Goal: Task Accomplishment & Management: Use online tool/utility

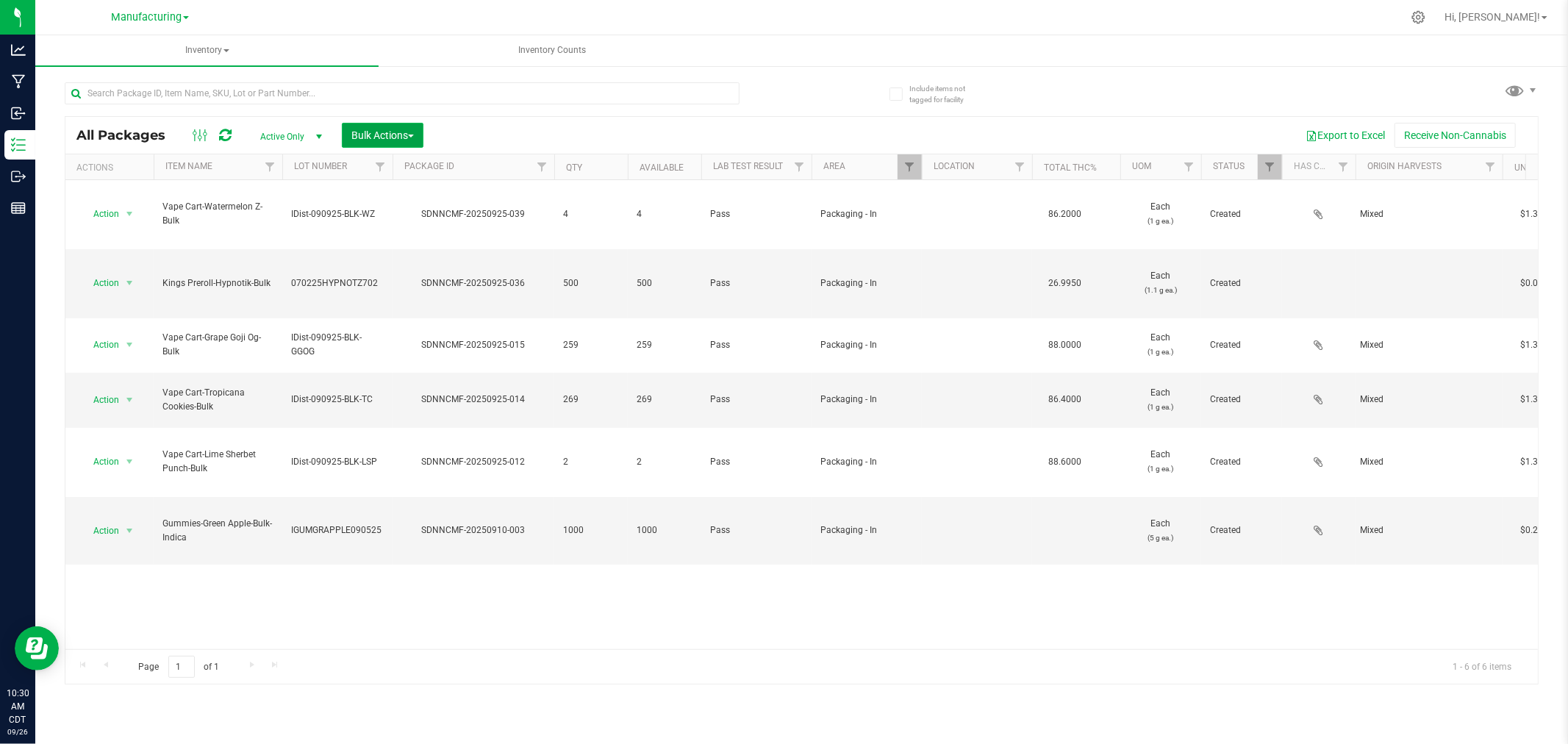
click at [368, 126] on button "Bulk Actions" at bounding box center [382, 135] width 82 height 25
click at [377, 167] on span "Add to manufacturing run" at bounding box center [406, 168] width 111 height 12
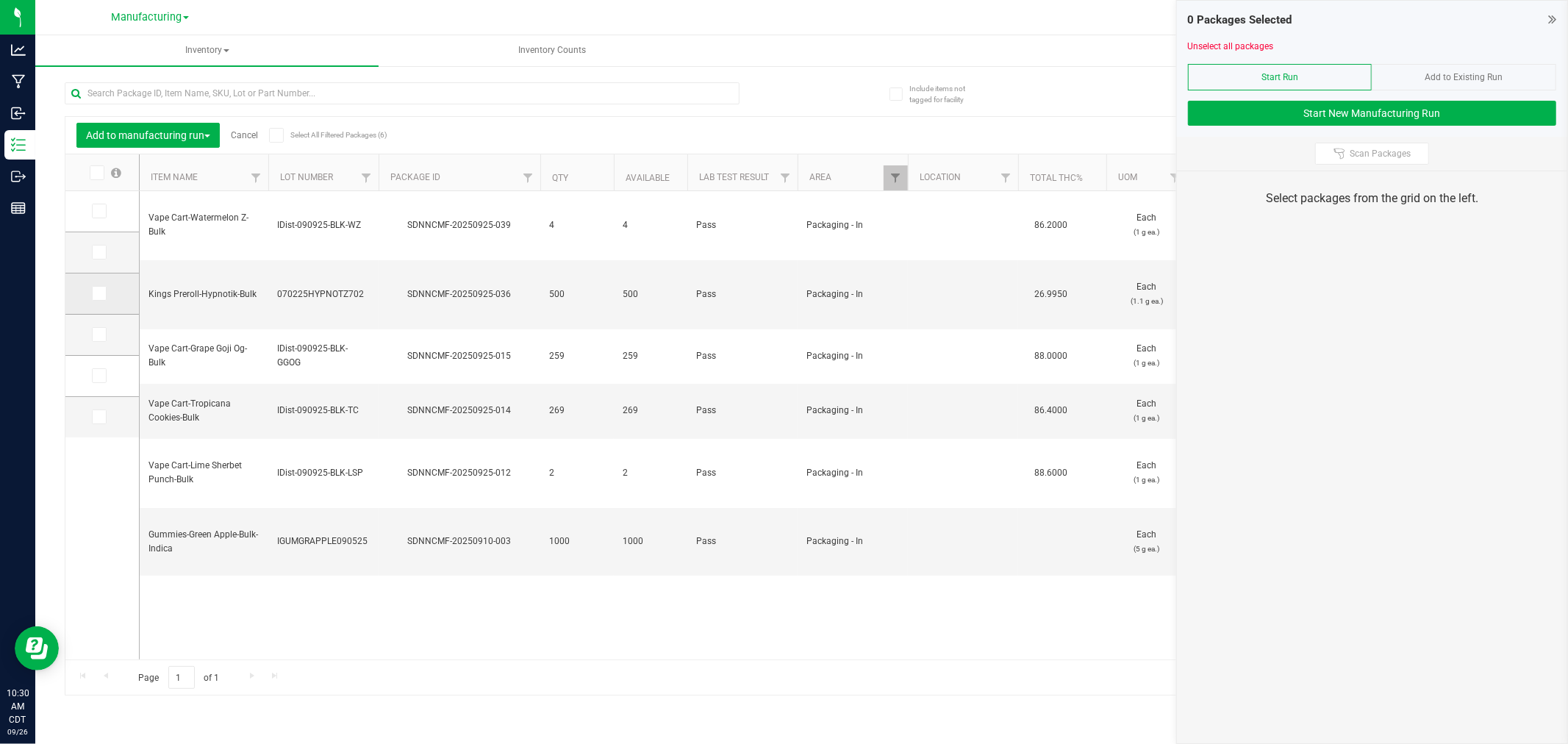
click at [93, 290] on span at bounding box center [99, 293] width 15 height 15
click at [0, 0] on input "checkbox" at bounding box center [0, 0] width 0 height 0
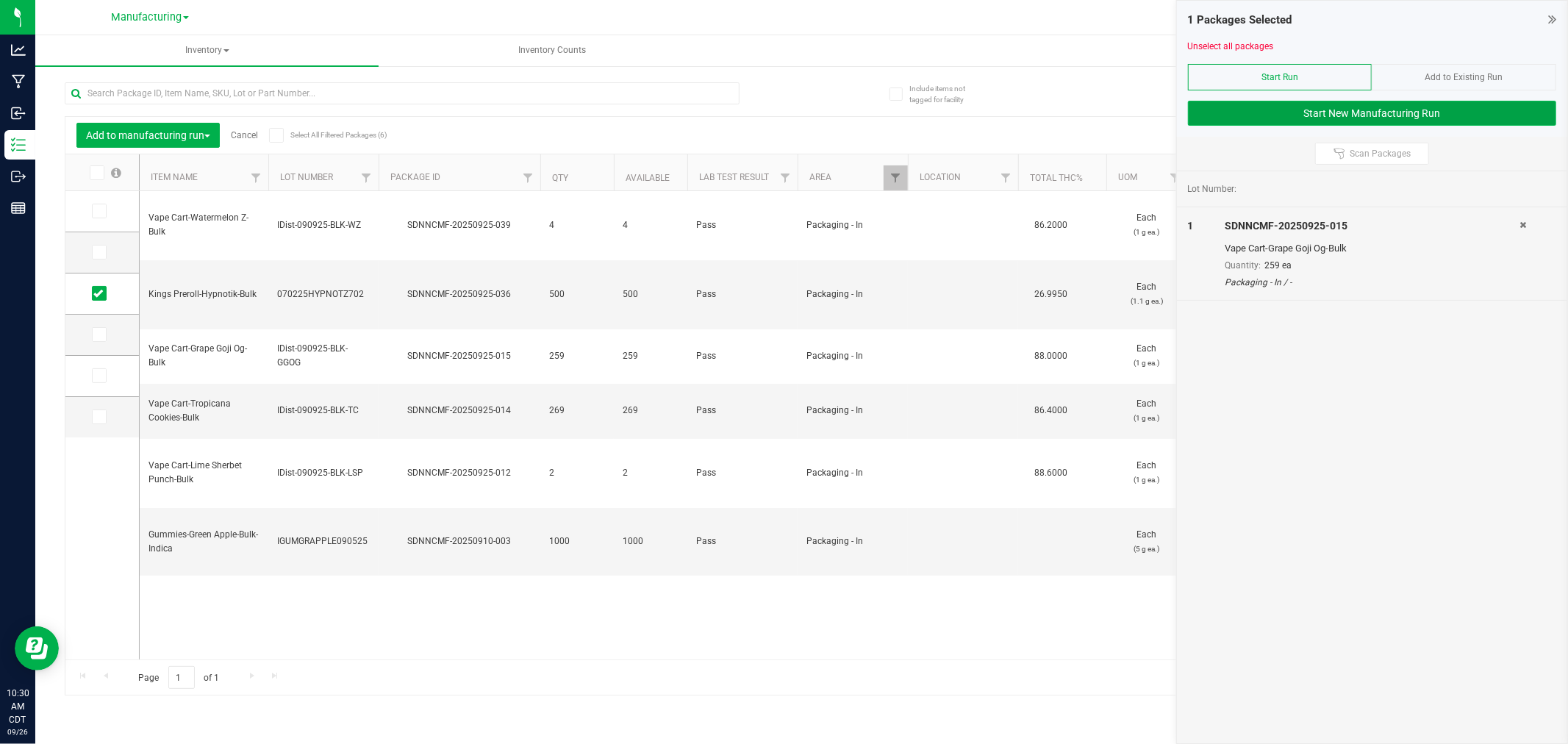
click at [1250, 122] on button "Start New Manufacturing Run" at bounding box center [1371, 113] width 368 height 25
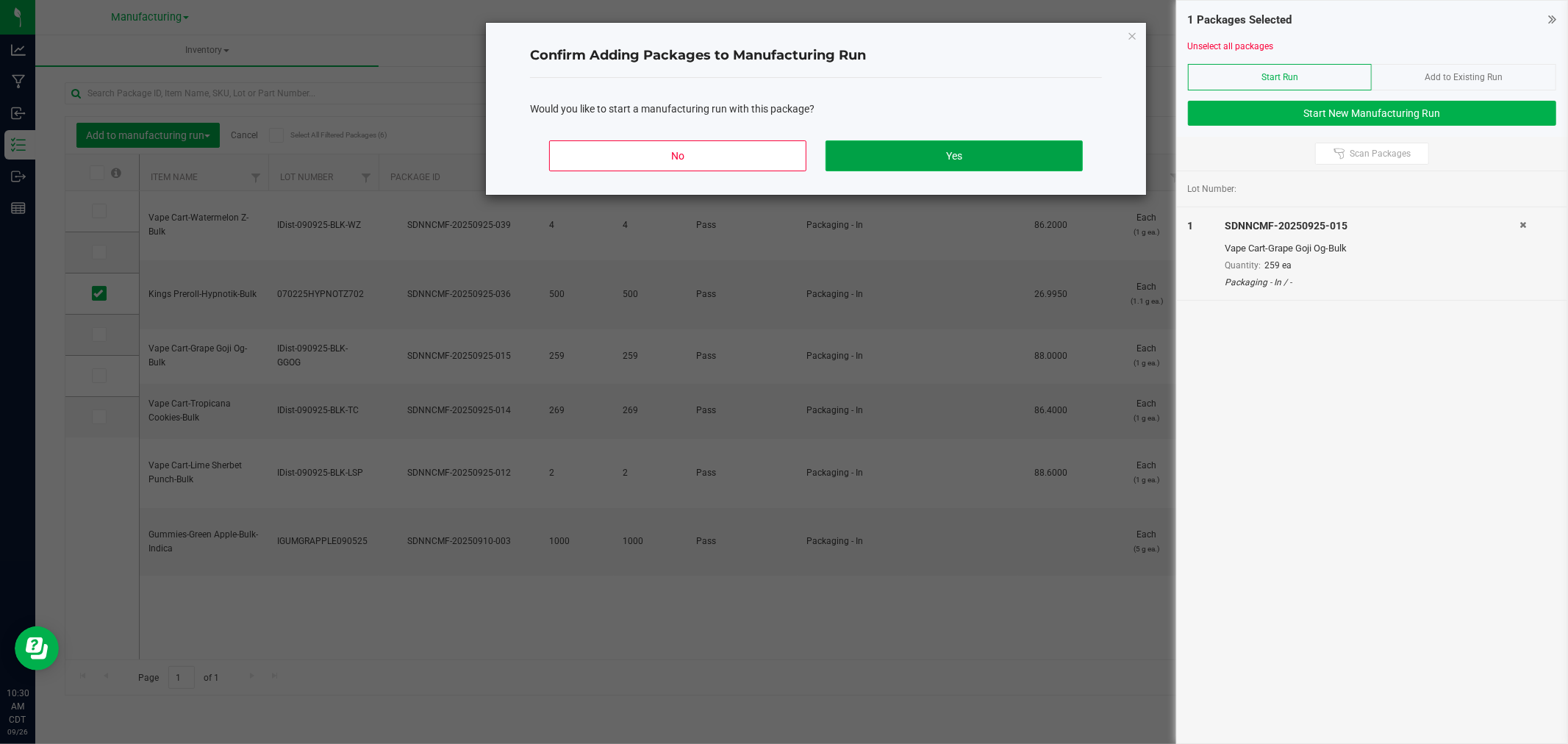
click at [898, 149] on button "Yes" at bounding box center [954, 156] width 257 height 31
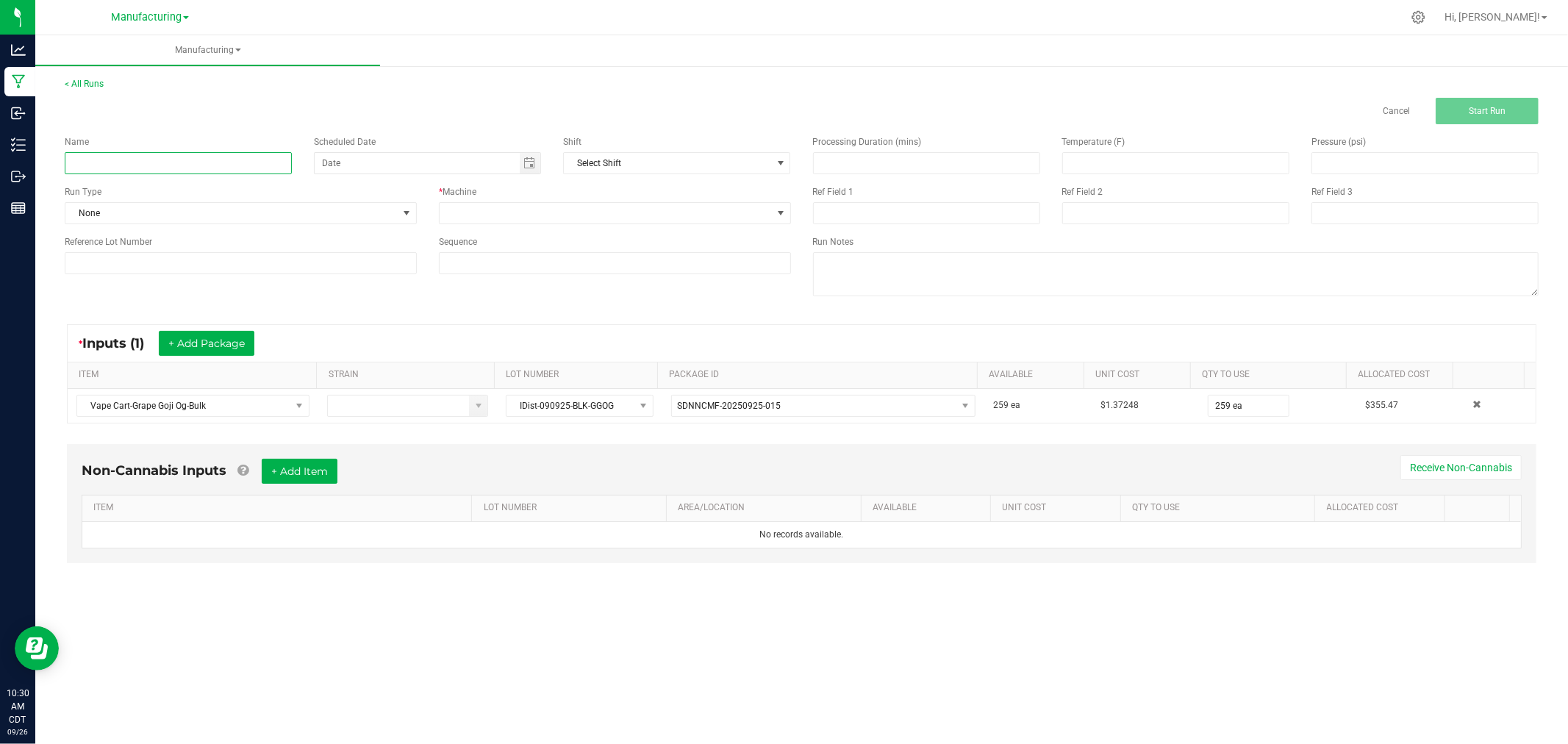
click at [241, 163] on input at bounding box center [177, 163] width 227 height 22
type input "[DATE]-grape goji og vape carts"
drag, startPoint x: 398, startPoint y: 195, endPoint x: 391, endPoint y: 219, distance: 25.0
click at [394, 206] on div "Run Type None" at bounding box center [240, 205] width 374 height 39
click at [391, 219] on span "None" at bounding box center [231, 213] width 333 height 20
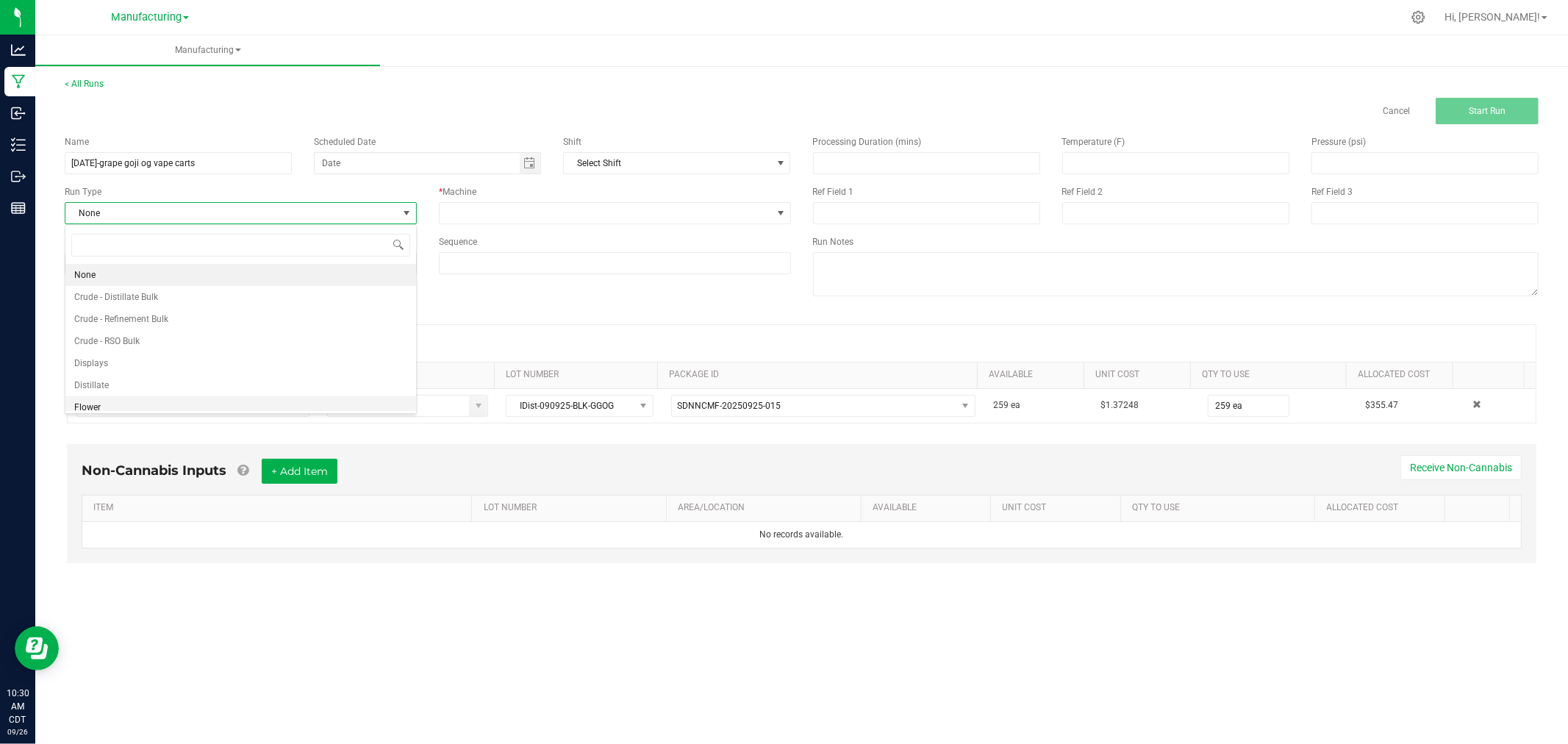
scroll to position [73, 0]
click at [151, 385] on li "Packaging" at bounding box center [241, 378] width 351 height 22
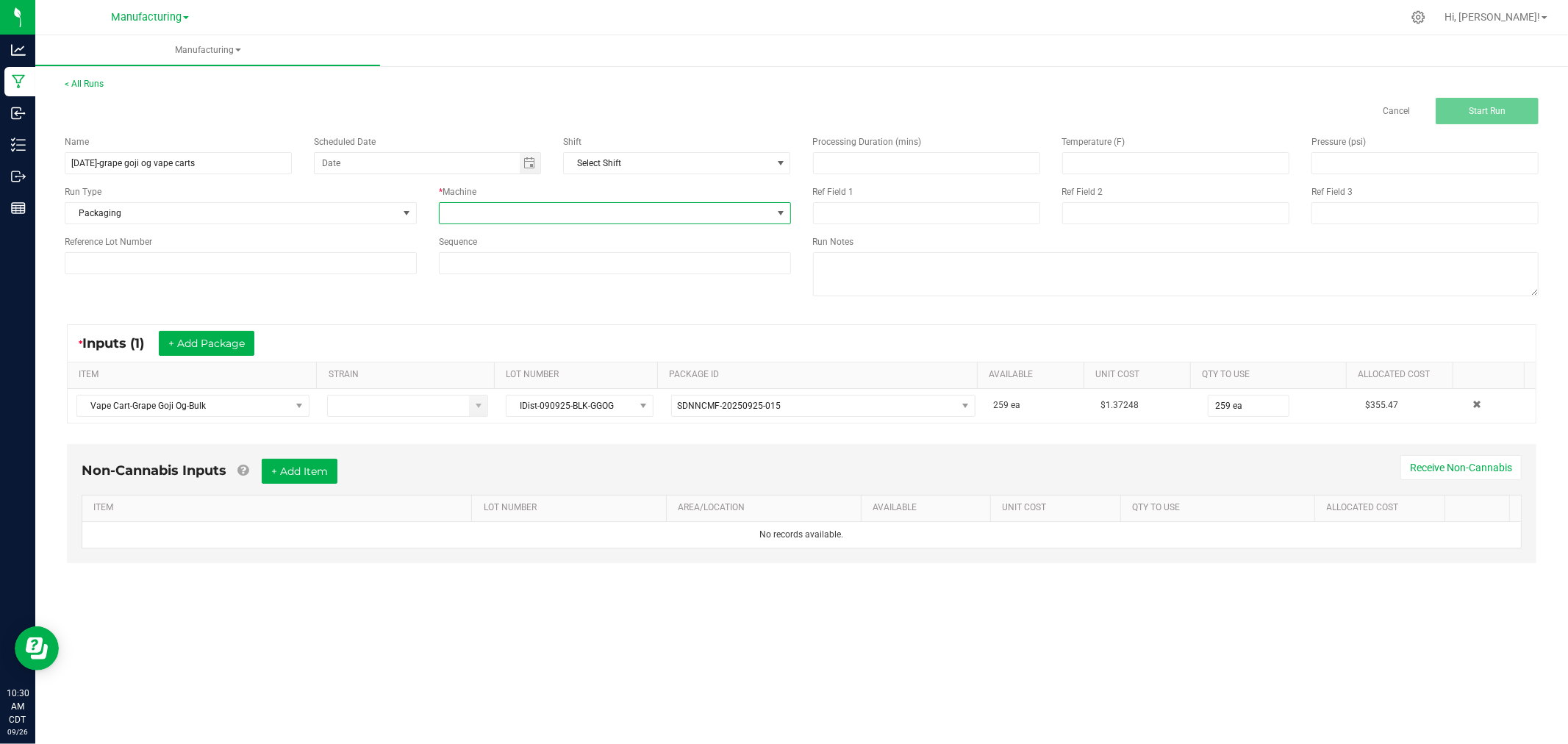
click at [557, 219] on span at bounding box center [606, 213] width 333 height 20
click at [521, 338] on li "Packaging" at bounding box center [615, 344] width 351 height 25
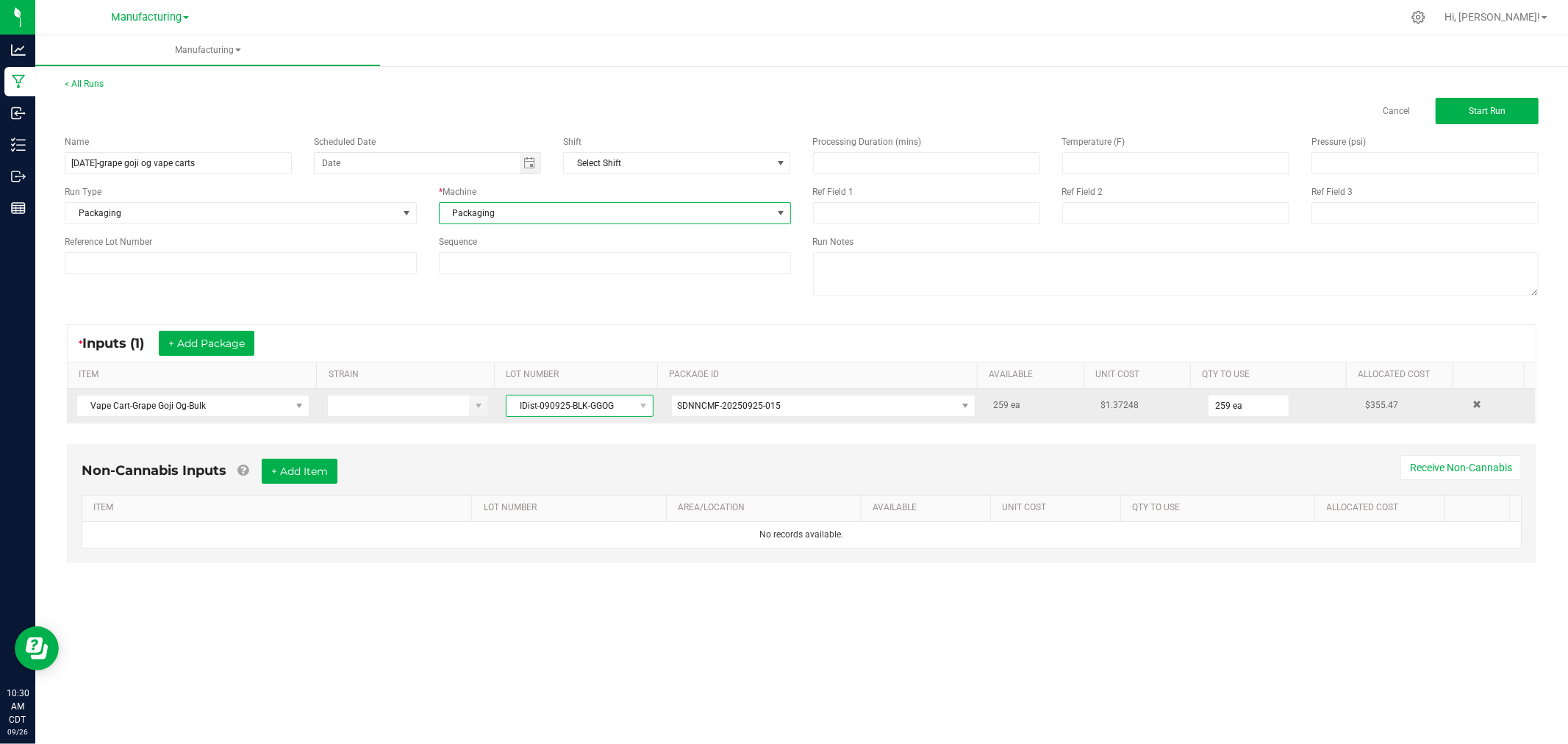
click at [540, 400] on span "IDist-090925-BLK-GGOG" at bounding box center [570, 406] width 127 height 20
drag, startPoint x: 507, startPoint y: 413, endPoint x: 634, endPoint y: 407, distance: 127.1
click at [634, 407] on span "IDist-090925-BLK-GGOG" at bounding box center [580, 406] width 147 height 22
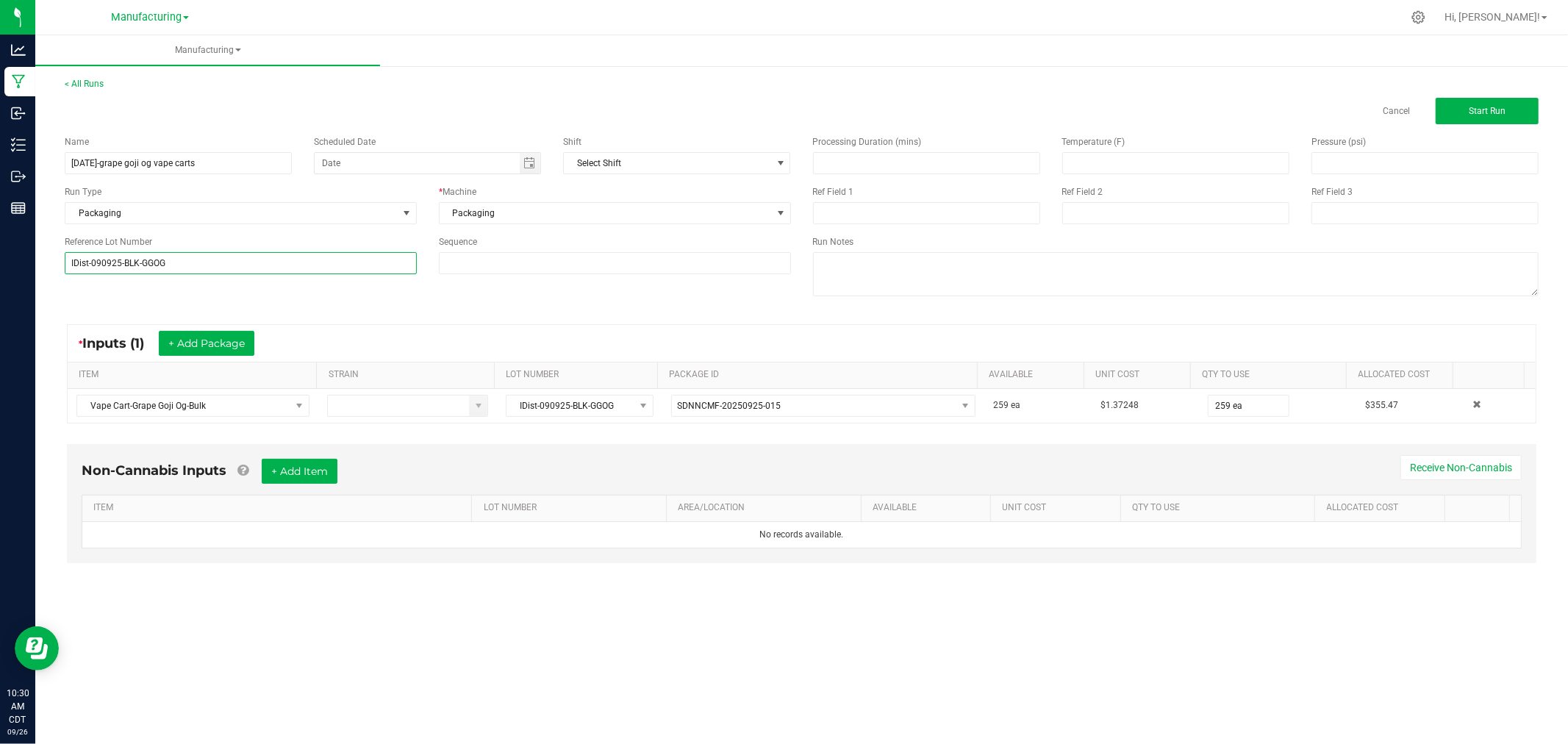
type input "IDist-090925-BLK-GGOG"
click at [267, 289] on div "Name [DATE]-grape goji og vape carts Scheduled Date Shift Select Shift Run Type…" at bounding box center [801, 217] width 1496 height 186
drag, startPoint x: 1496, startPoint y: 107, endPoint x: 1468, endPoint y: 126, distance: 33.8
click at [1496, 107] on span "Start Run" at bounding box center [1487, 110] width 37 height 10
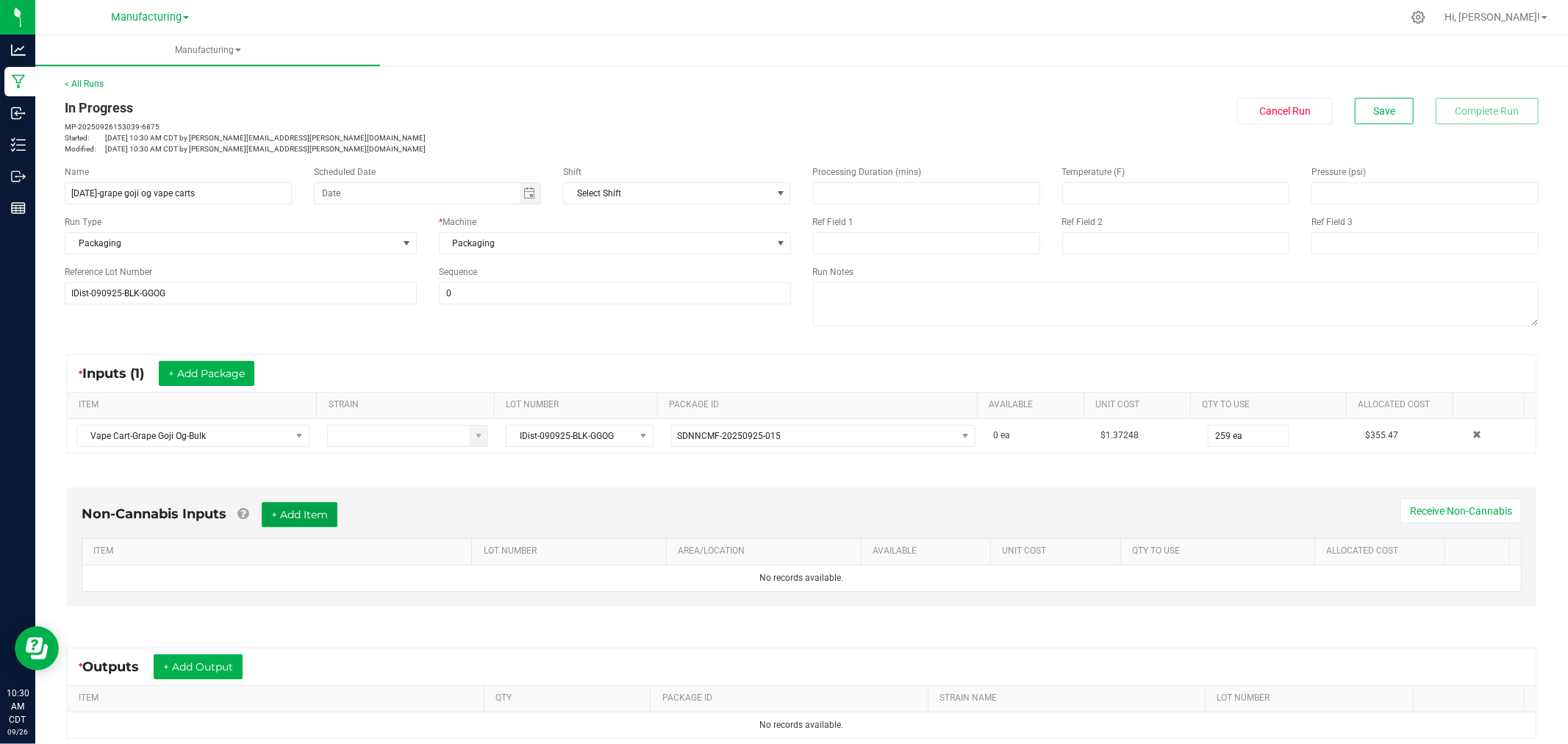
click at [294, 523] on button "+ Add Item" at bounding box center [299, 514] width 75 height 25
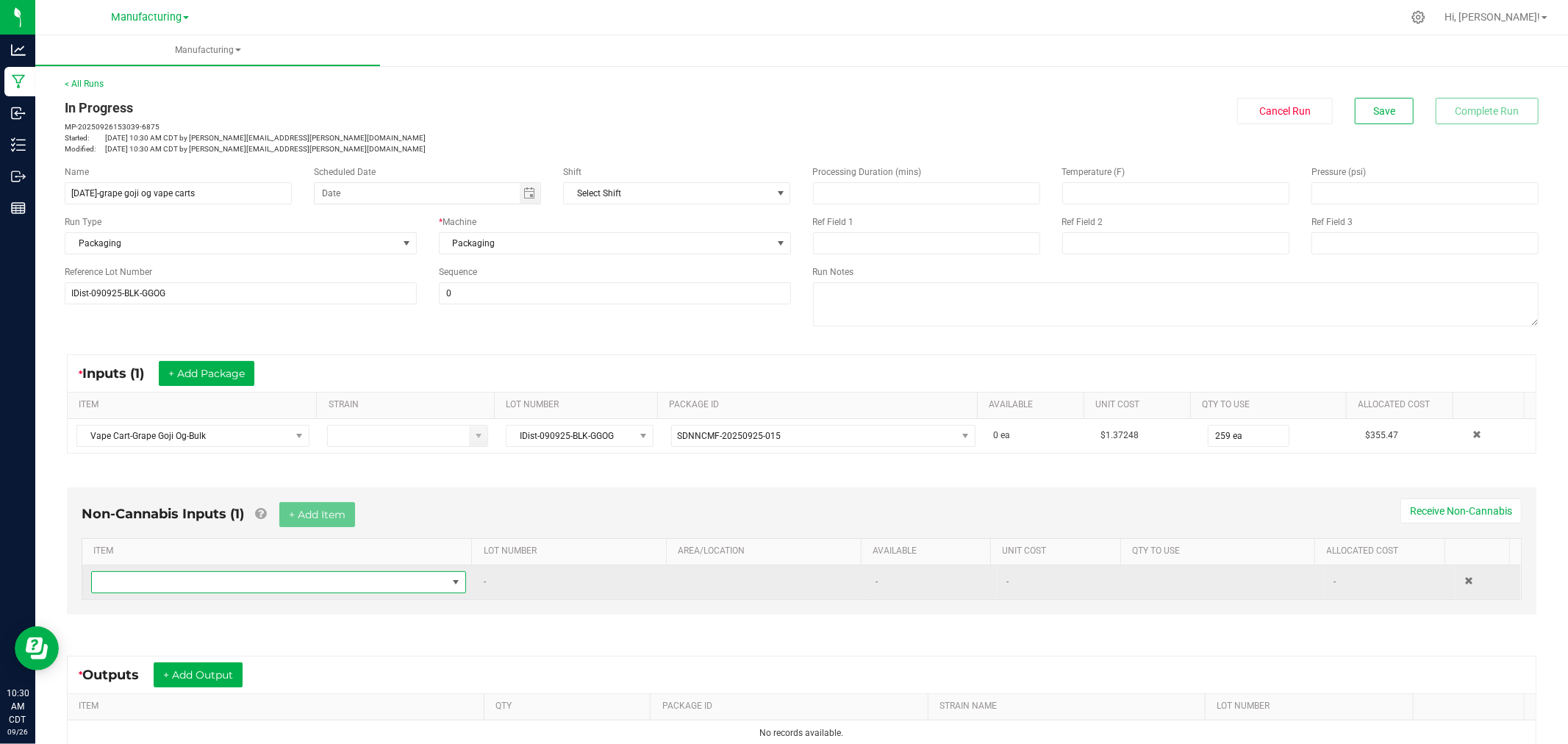
click at [299, 587] on span "NO DATA FOUND" at bounding box center [269, 582] width 355 height 20
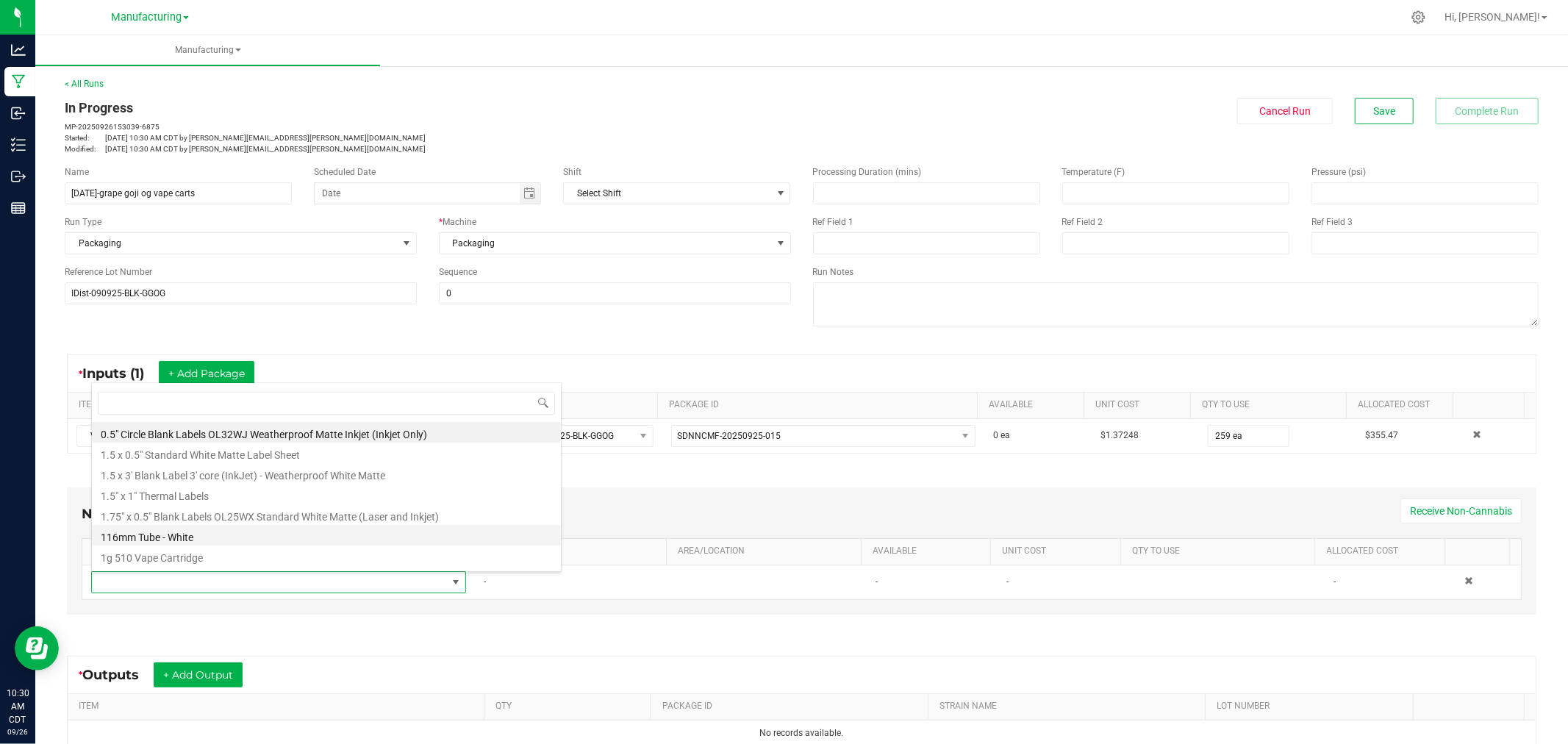
scroll to position [22, 364]
type input "1.5"
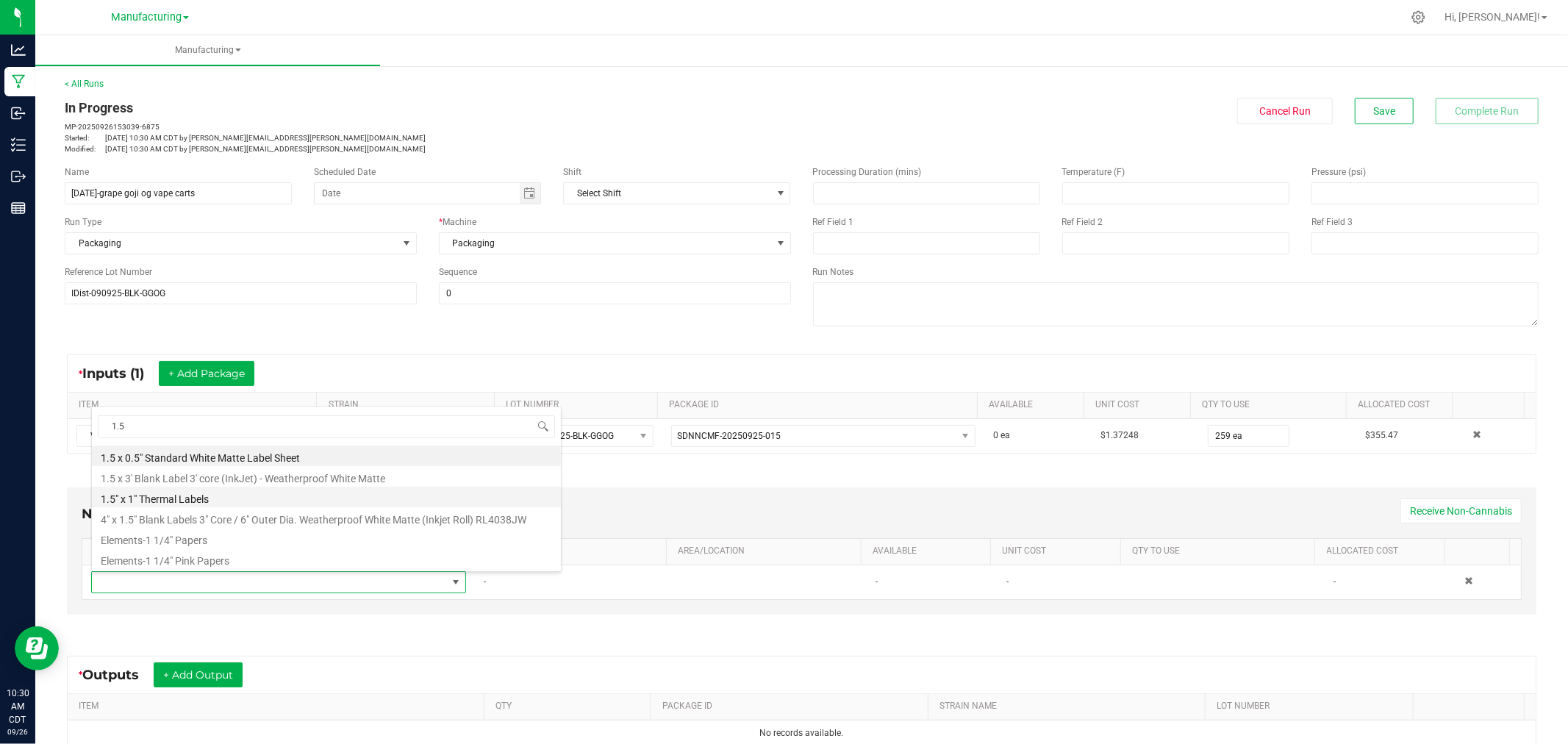
click at [149, 505] on li "1.5" x 1" Thermal Labels" at bounding box center [326, 497] width 469 height 20
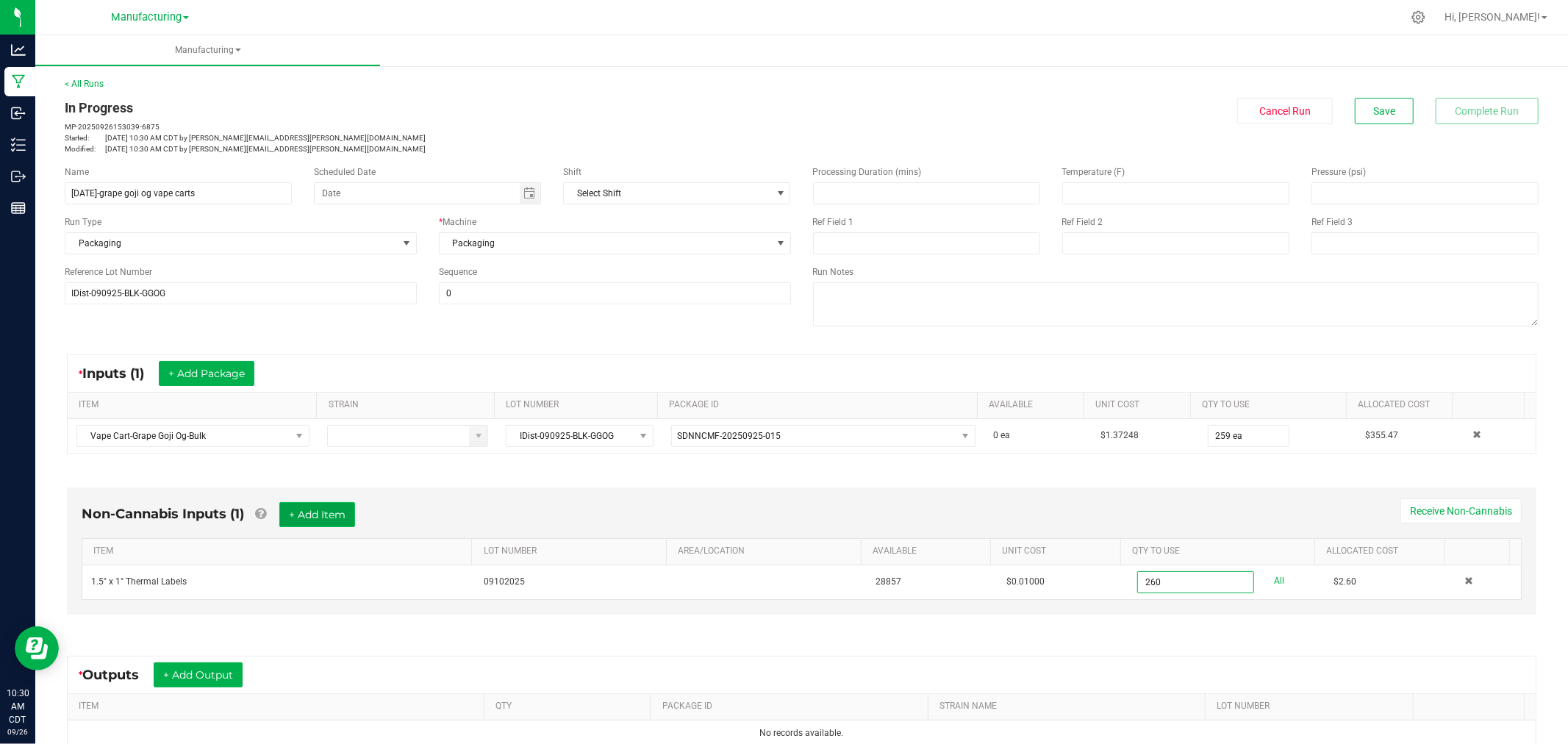
type input "260 ea"
click at [333, 514] on button "+ Add Item" at bounding box center [317, 514] width 75 height 25
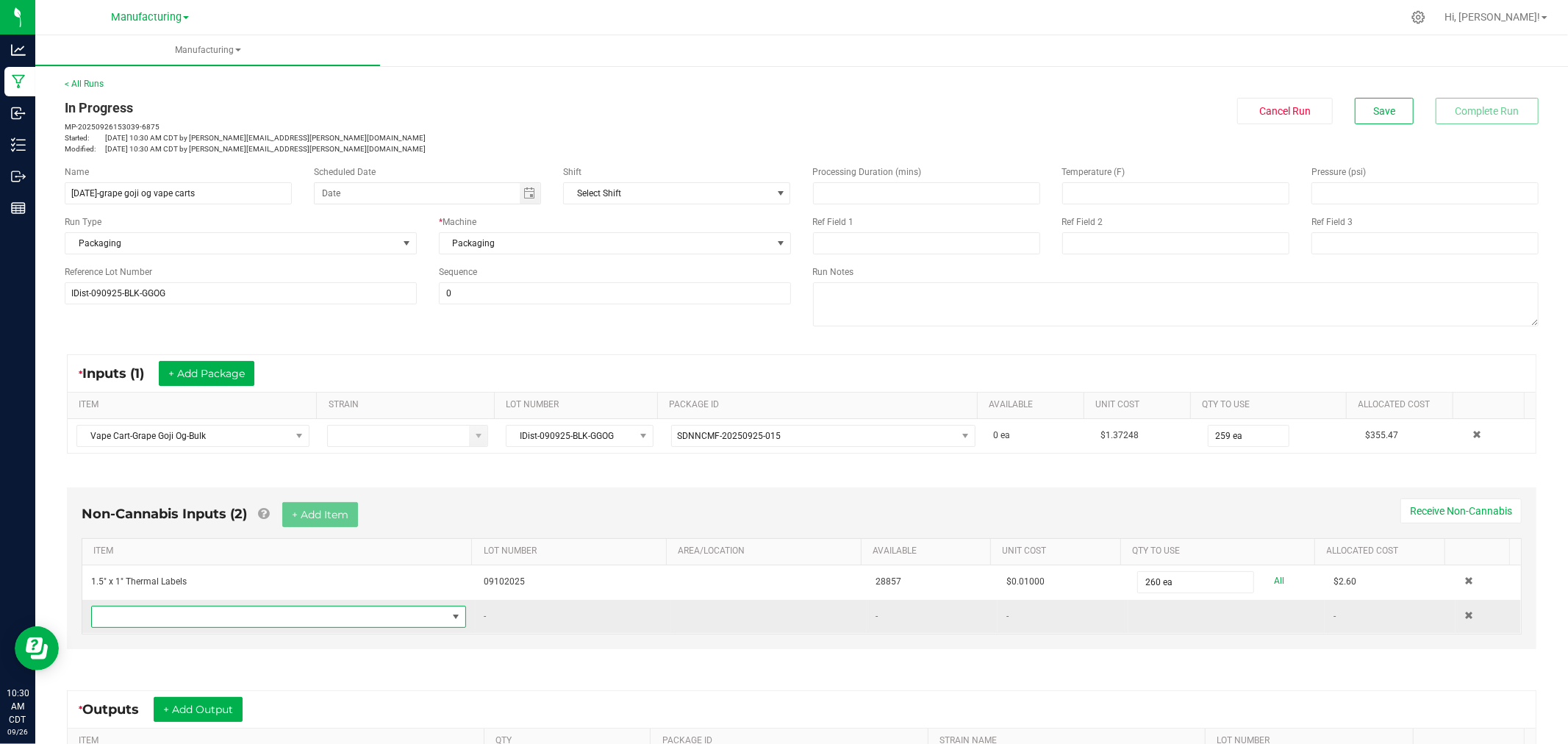
click at [304, 621] on span "NO DATA FOUND" at bounding box center [269, 616] width 355 height 20
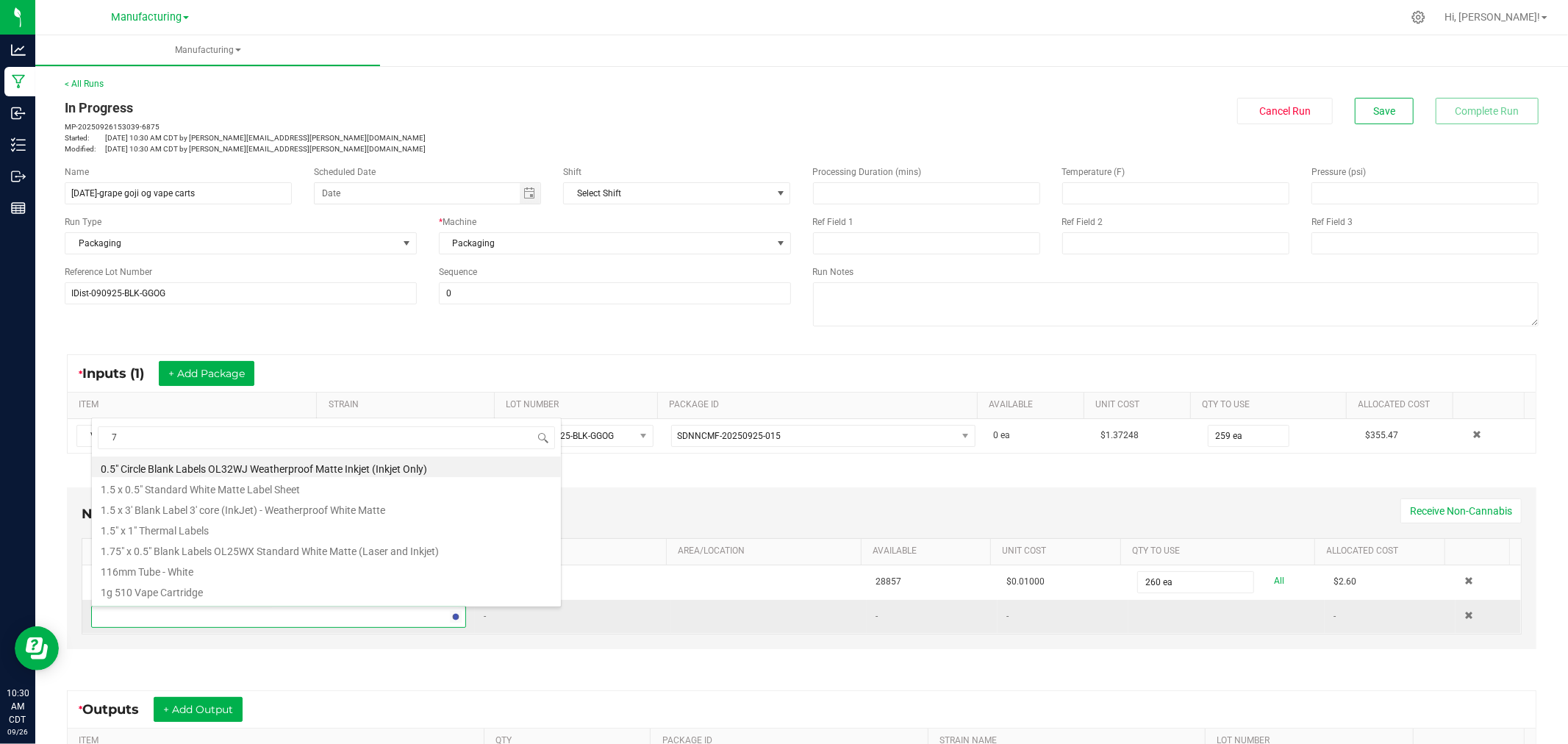
type input "70"
click at [181, 461] on li "70mm Tube - Black" at bounding box center [326, 467] width 469 height 20
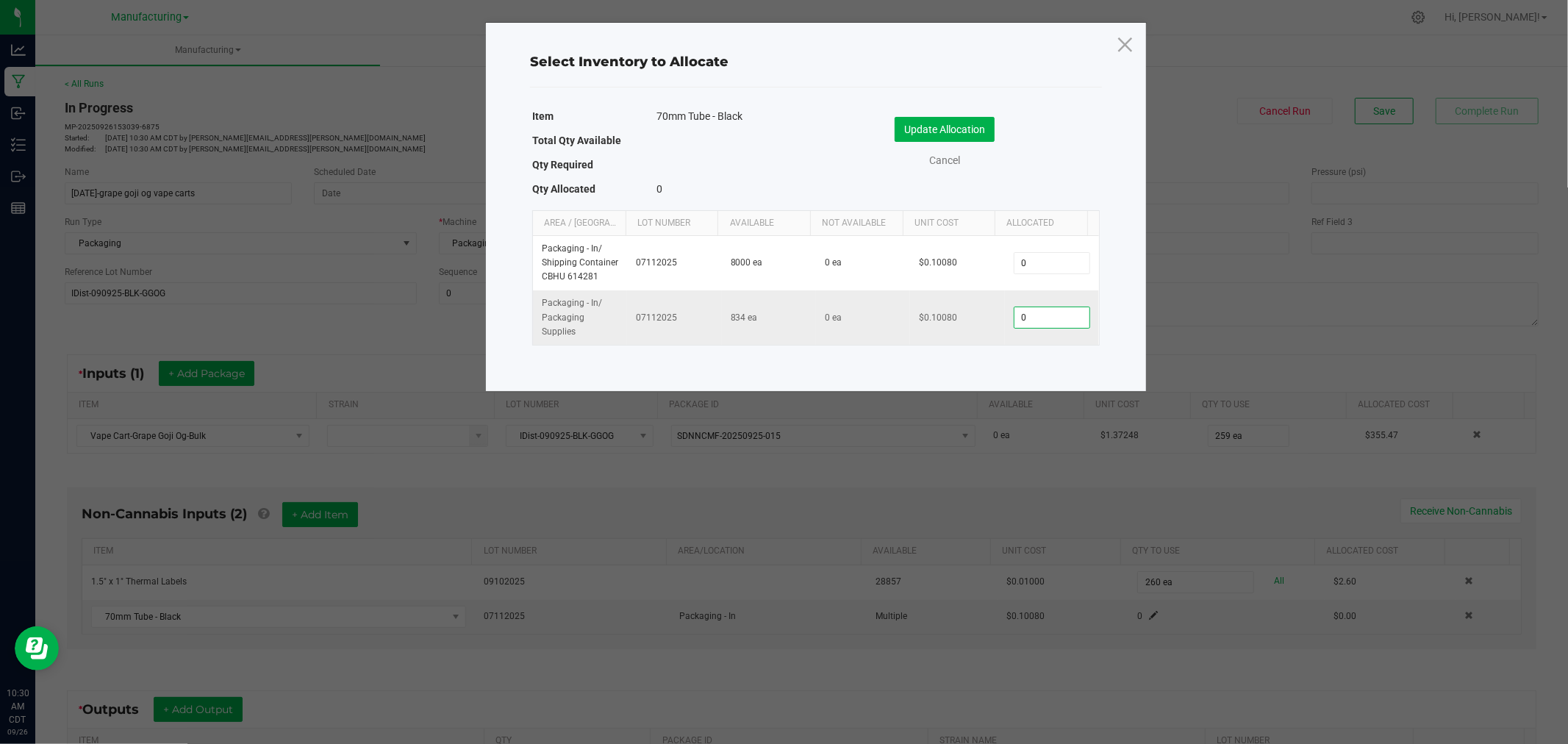
click at [1038, 324] on input "0" at bounding box center [1052, 318] width 75 height 20
type input "259"
click at [930, 123] on button "Update Allocation" at bounding box center [944, 129] width 100 height 25
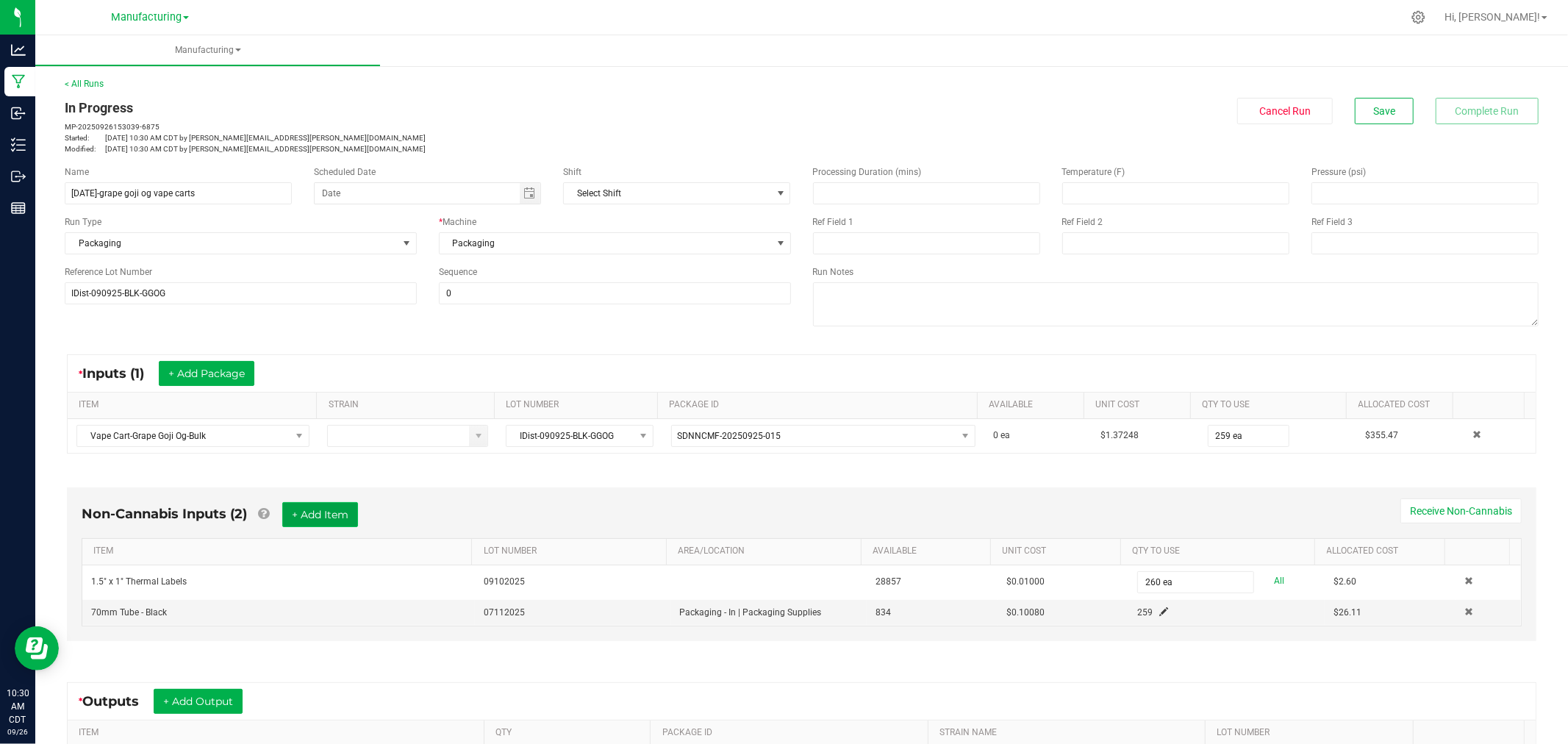
click at [316, 517] on button "+ Add Item" at bounding box center [320, 514] width 75 height 25
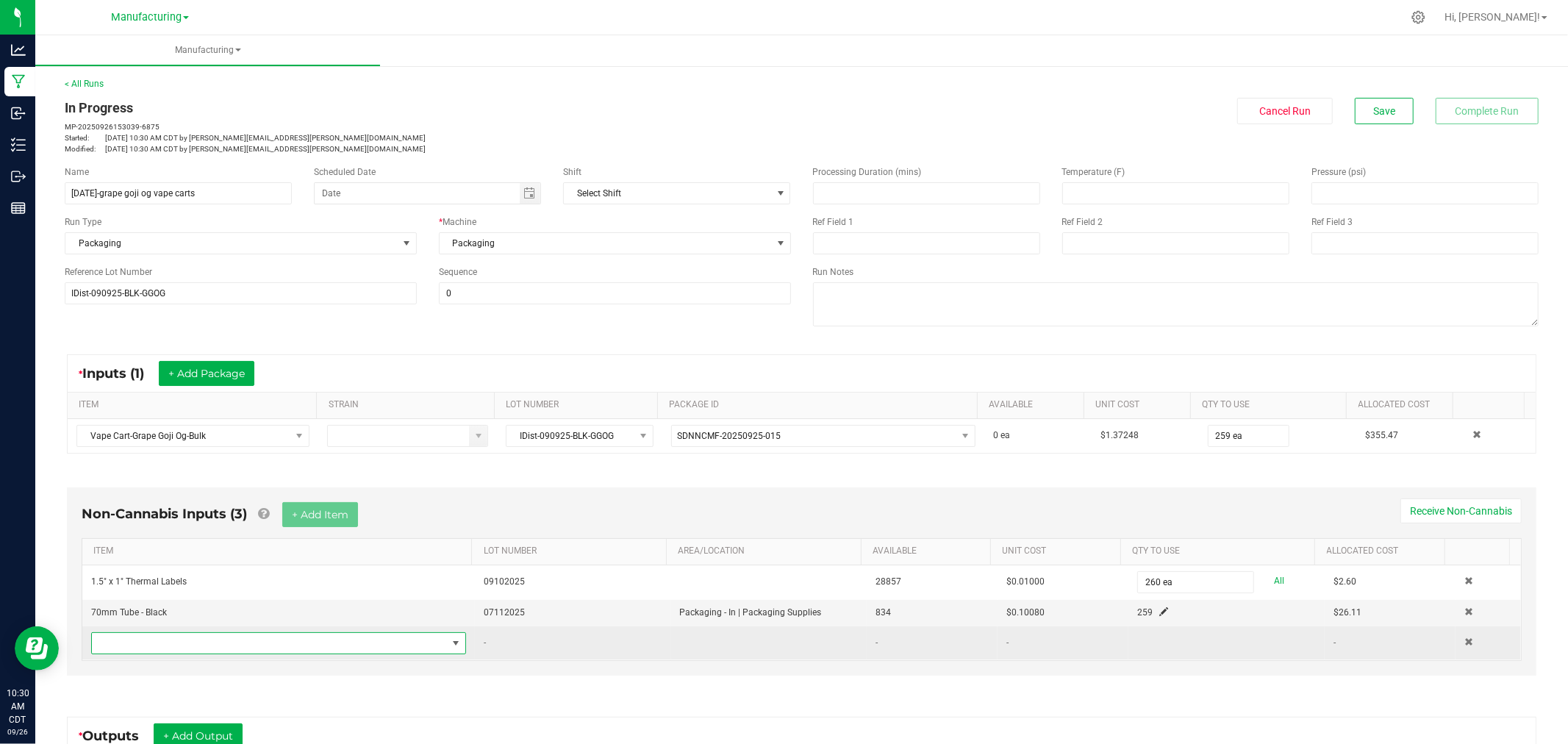
click at [347, 645] on span "NO DATA FOUND" at bounding box center [269, 643] width 355 height 20
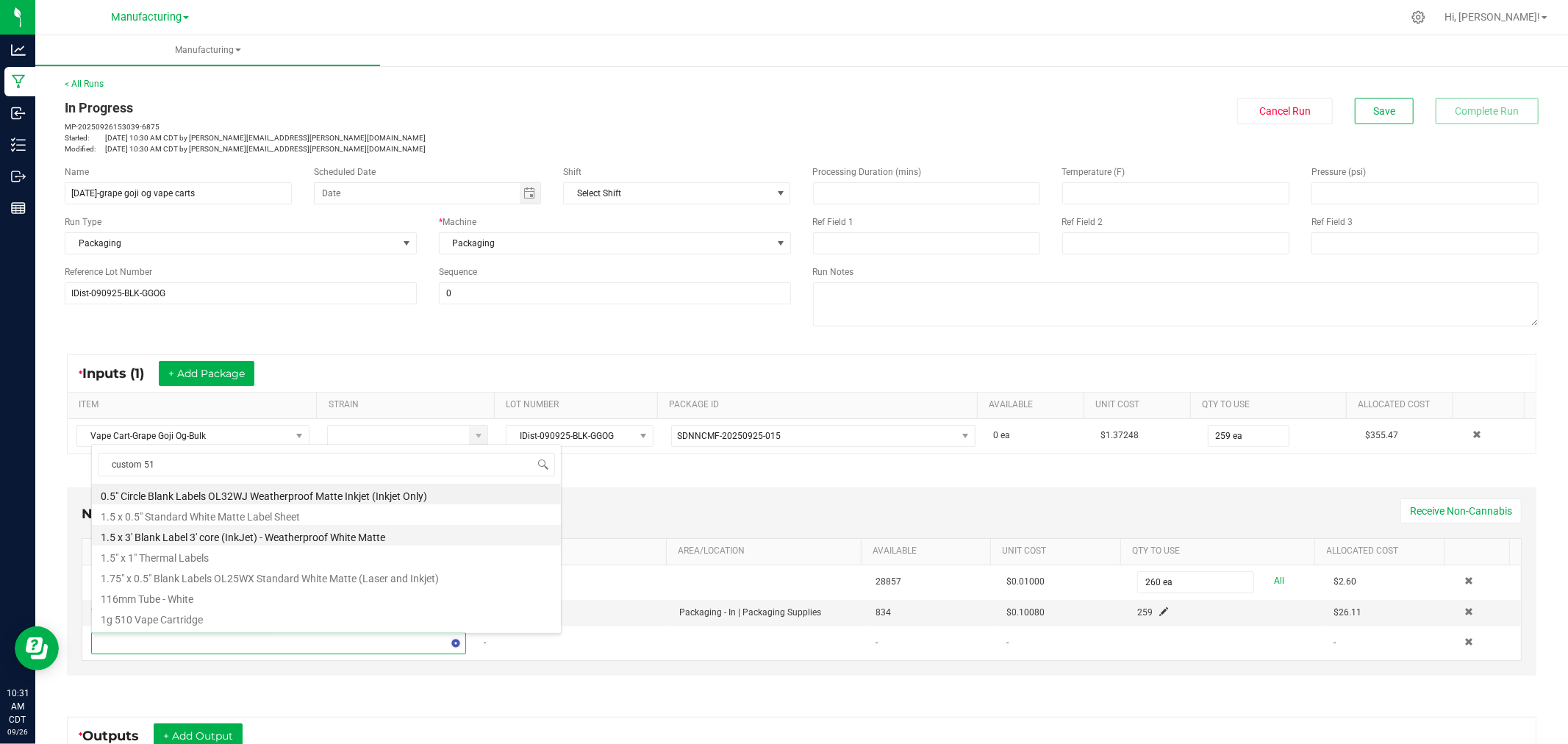
type input "custom 510"
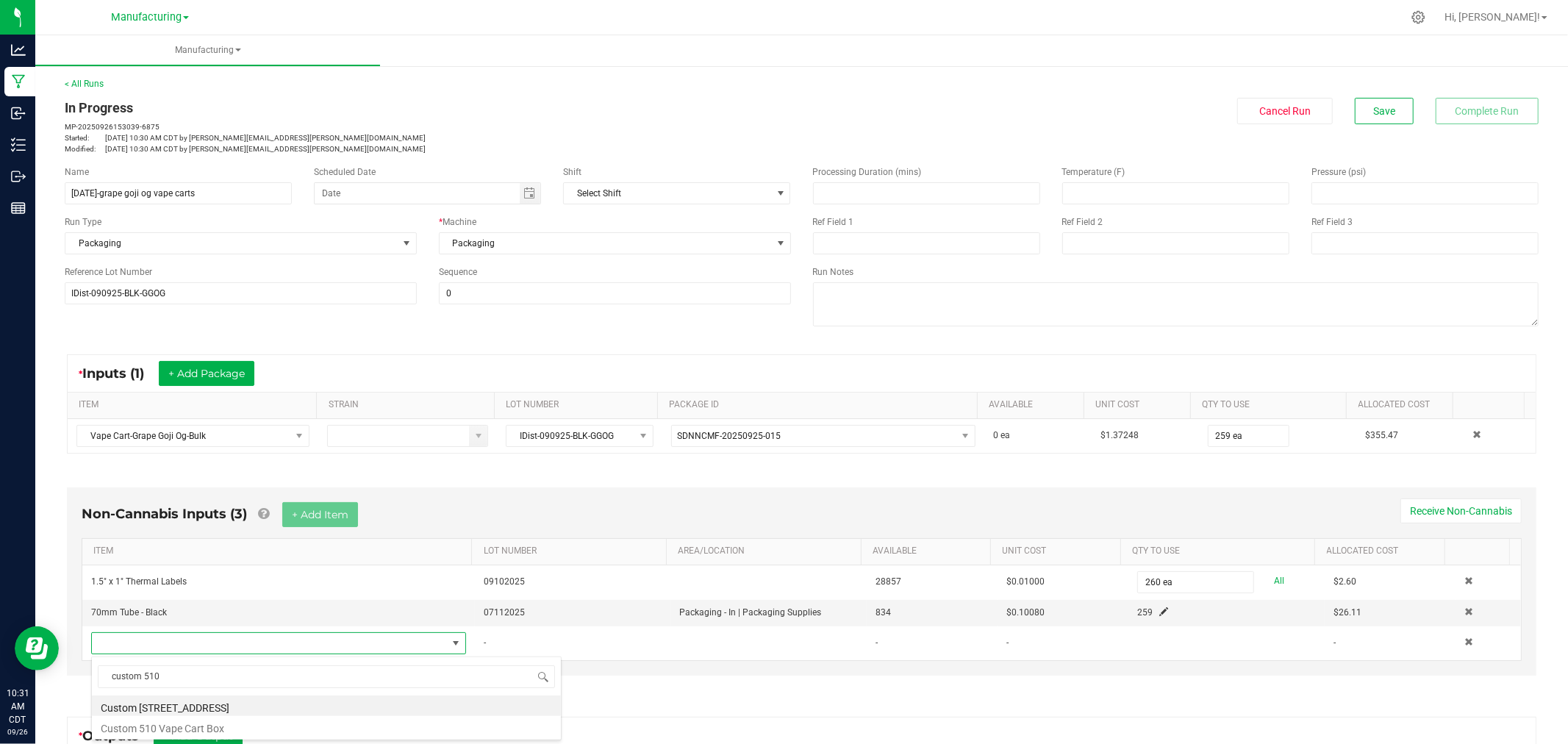
click at [171, 707] on li "Custom [STREET_ADDRESS]" at bounding box center [326, 705] width 469 height 20
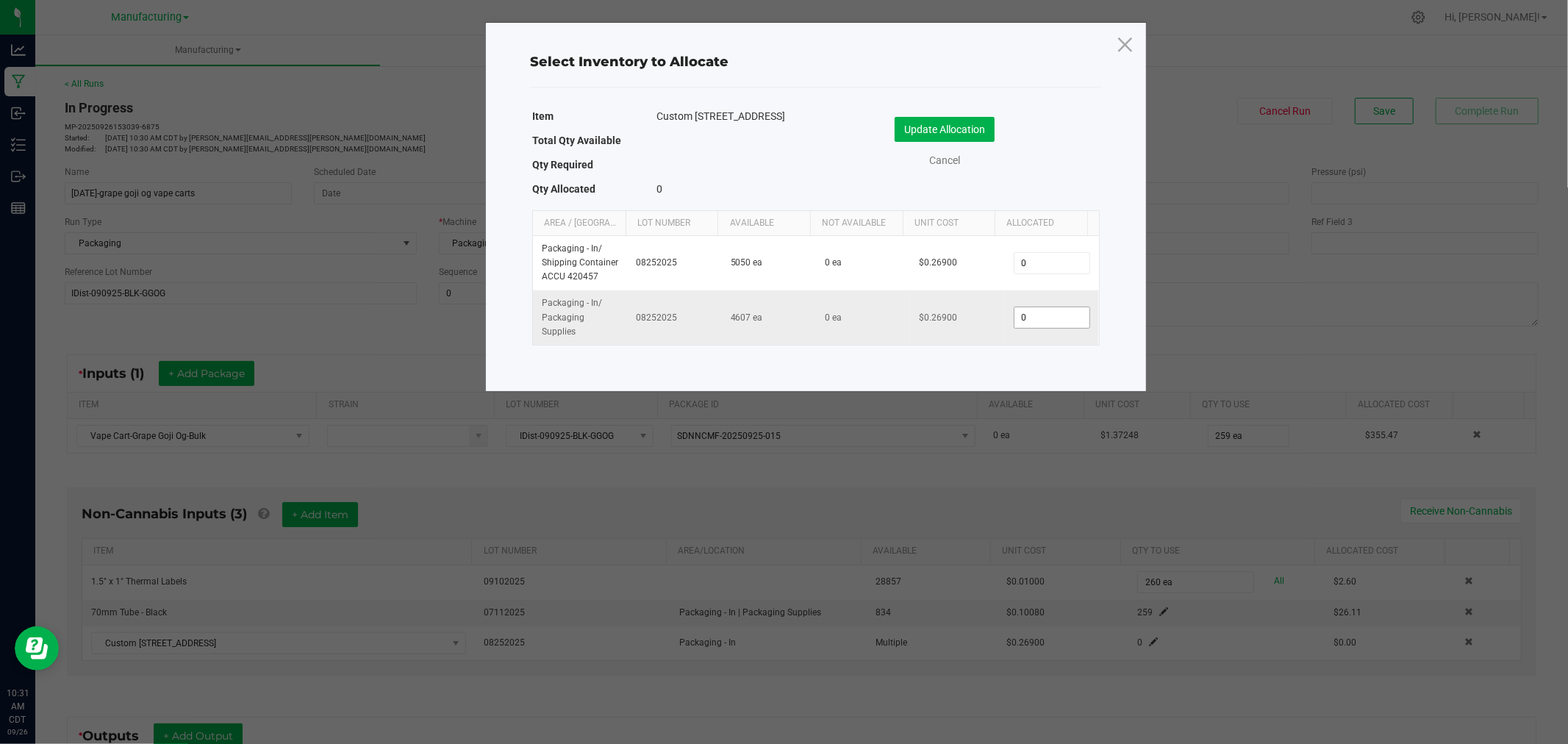
click at [1050, 317] on input "0" at bounding box center [1052, 318] width 75 height 20
type input "259"
click at [949, 121] on button "Update Allocation" at bounding box center [944, 129] width 100 height 25
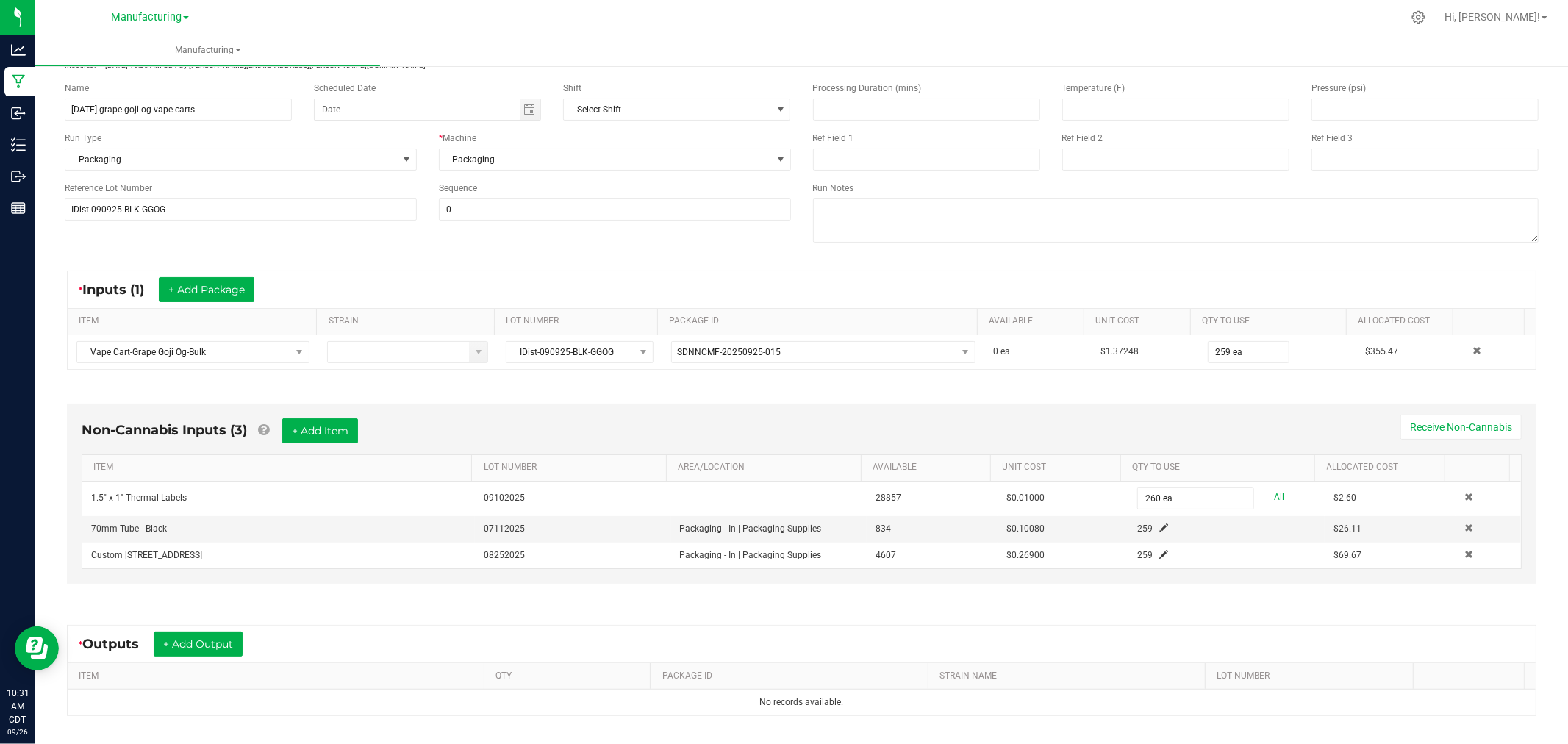
scroll to position [163, 0]
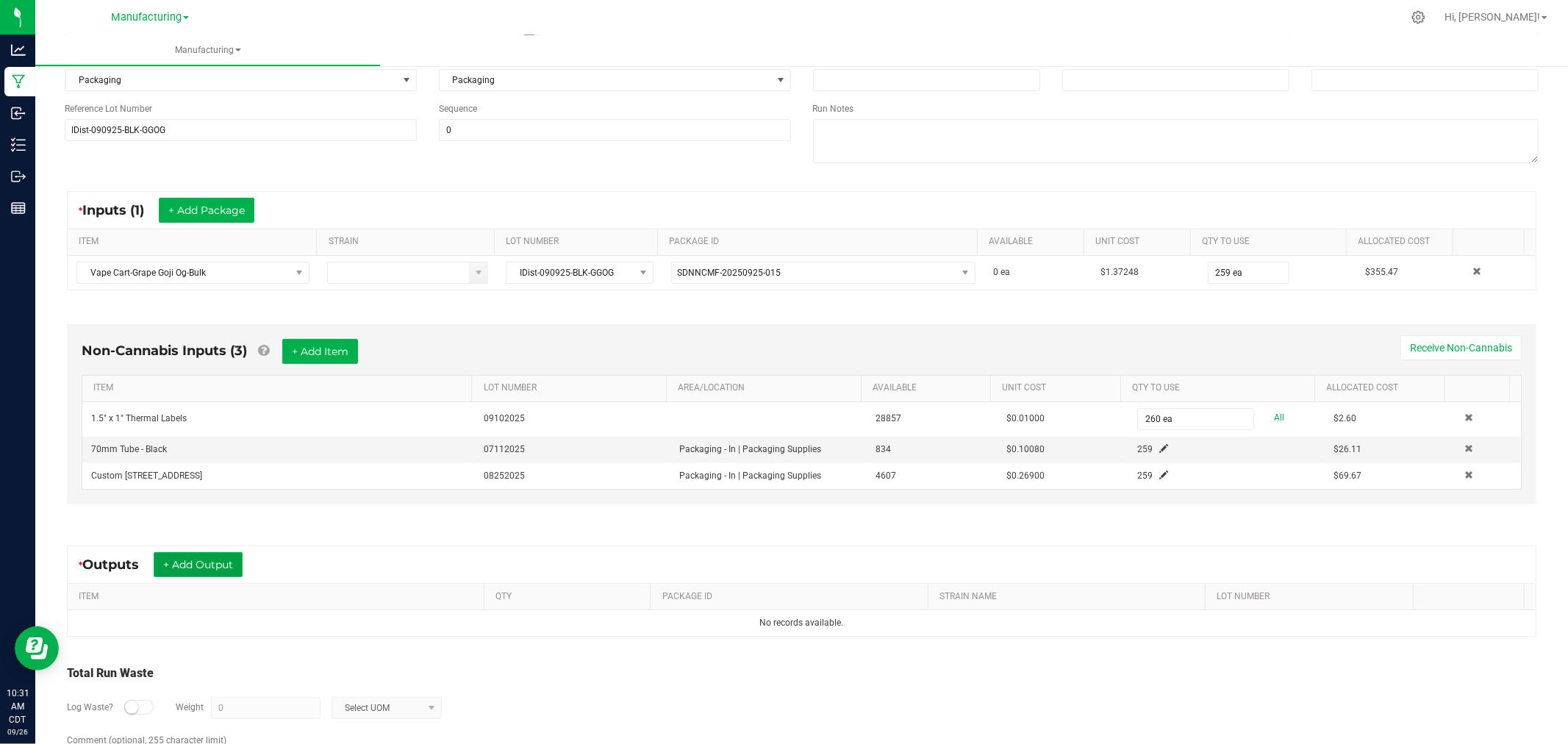
click at [204, 575] on button "+ Add Output" at bounding box center [197, 564] width 89 height 25
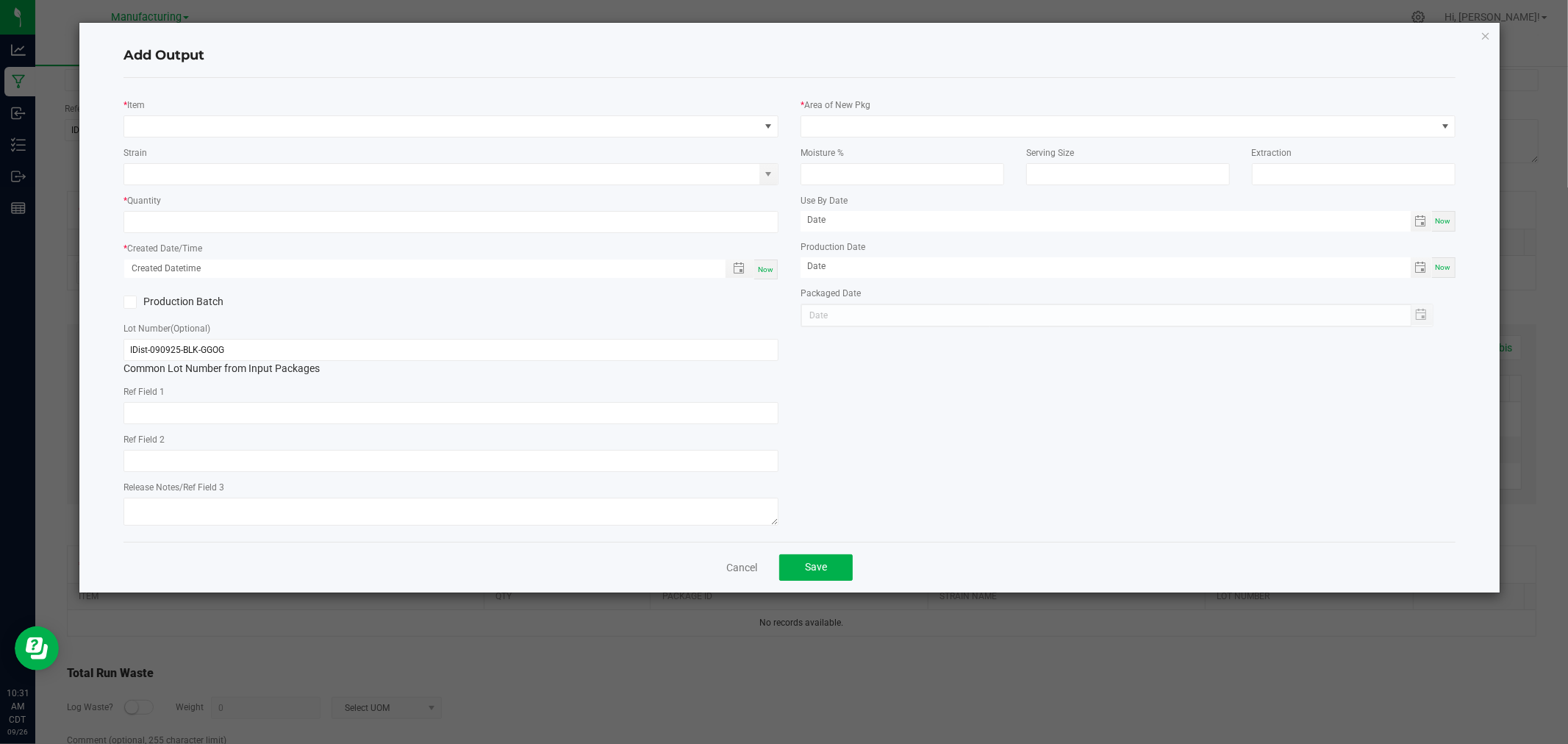
click at [242, 141] on div "* Item Strain * Quantity * Created Date/Time Now Production Batch Lot Number (O…" at bounding box center [450, 310] width 677 height 440
click at [242, 123] on span "NO DATA FOUND" at bounding box center [441, 126] width 635 height 20
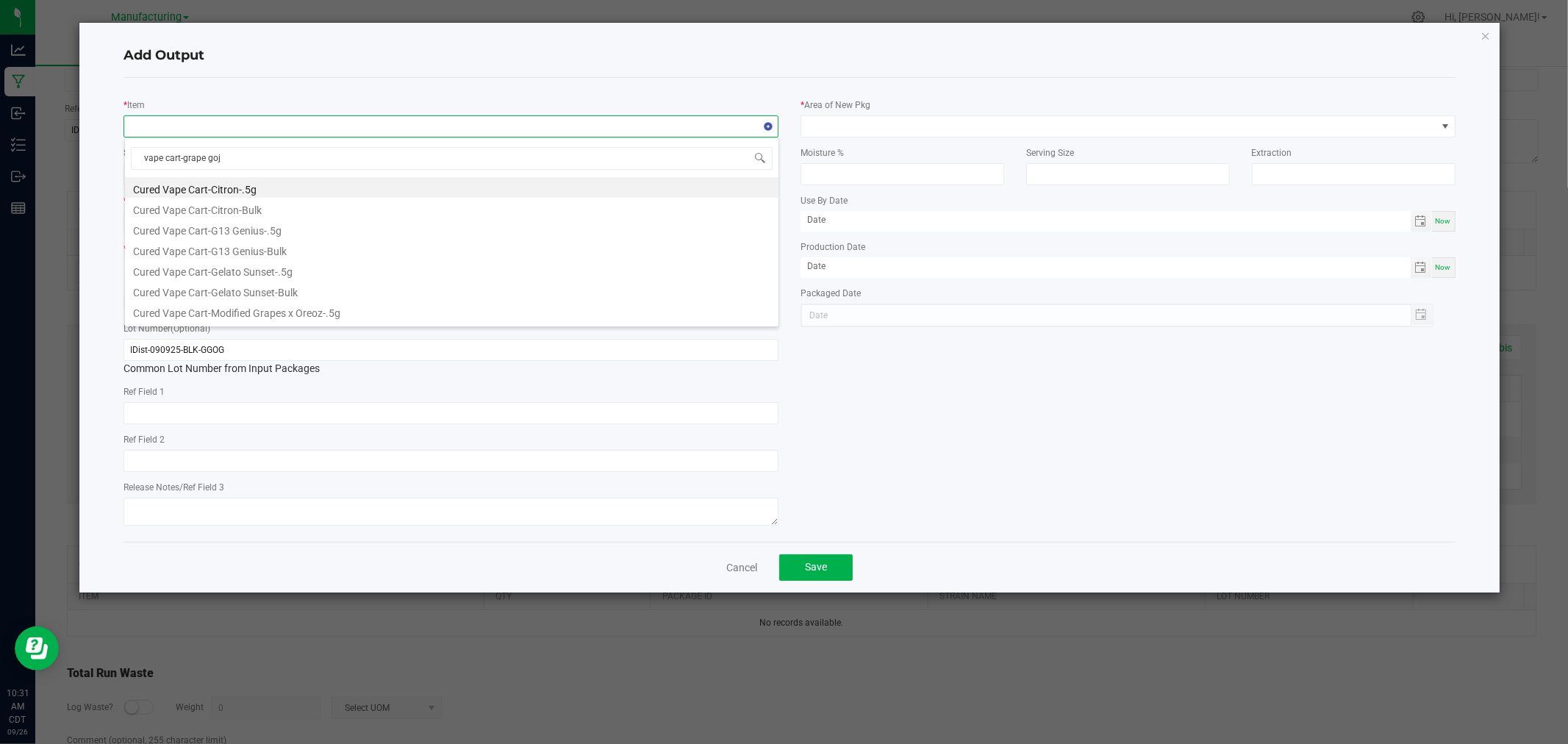
type input "vape cart-grape goji"
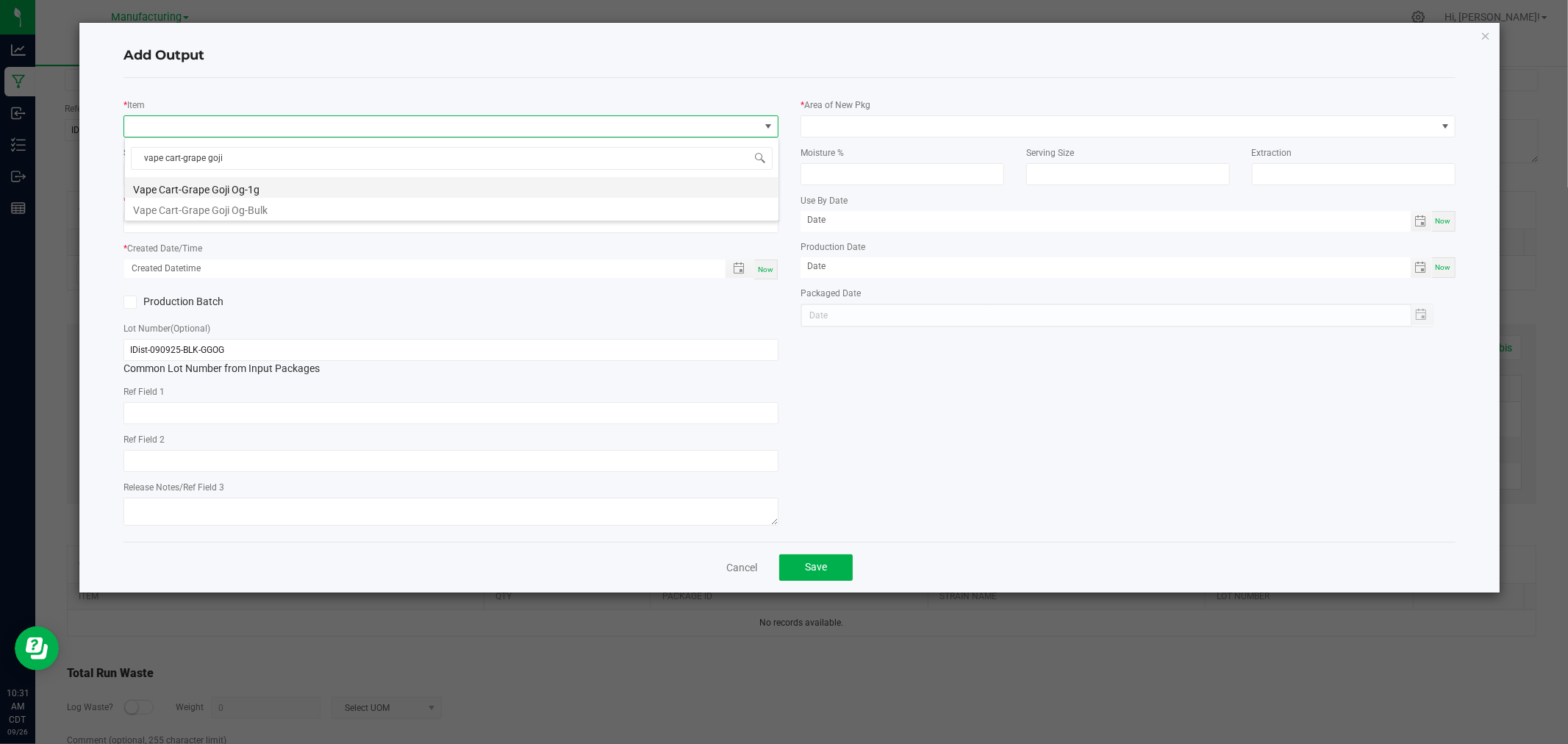
click at [252, 186] on li "Vape Cart-Grape Goji Og-1g" at bounding box center [451, 187] width 653 height 20
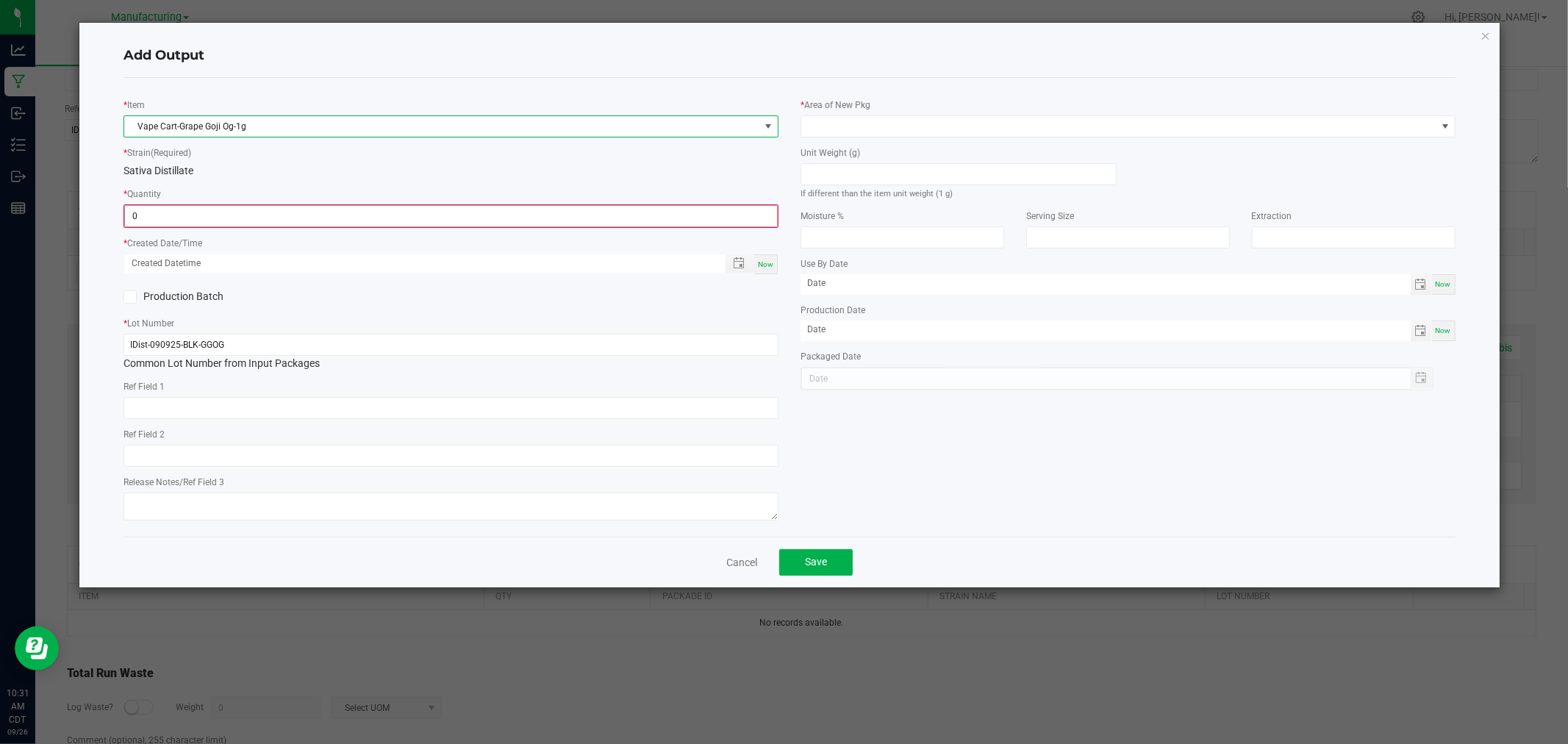
click at [262, 214] on input "0" at bounding box center [451, 216] width 652 height 20
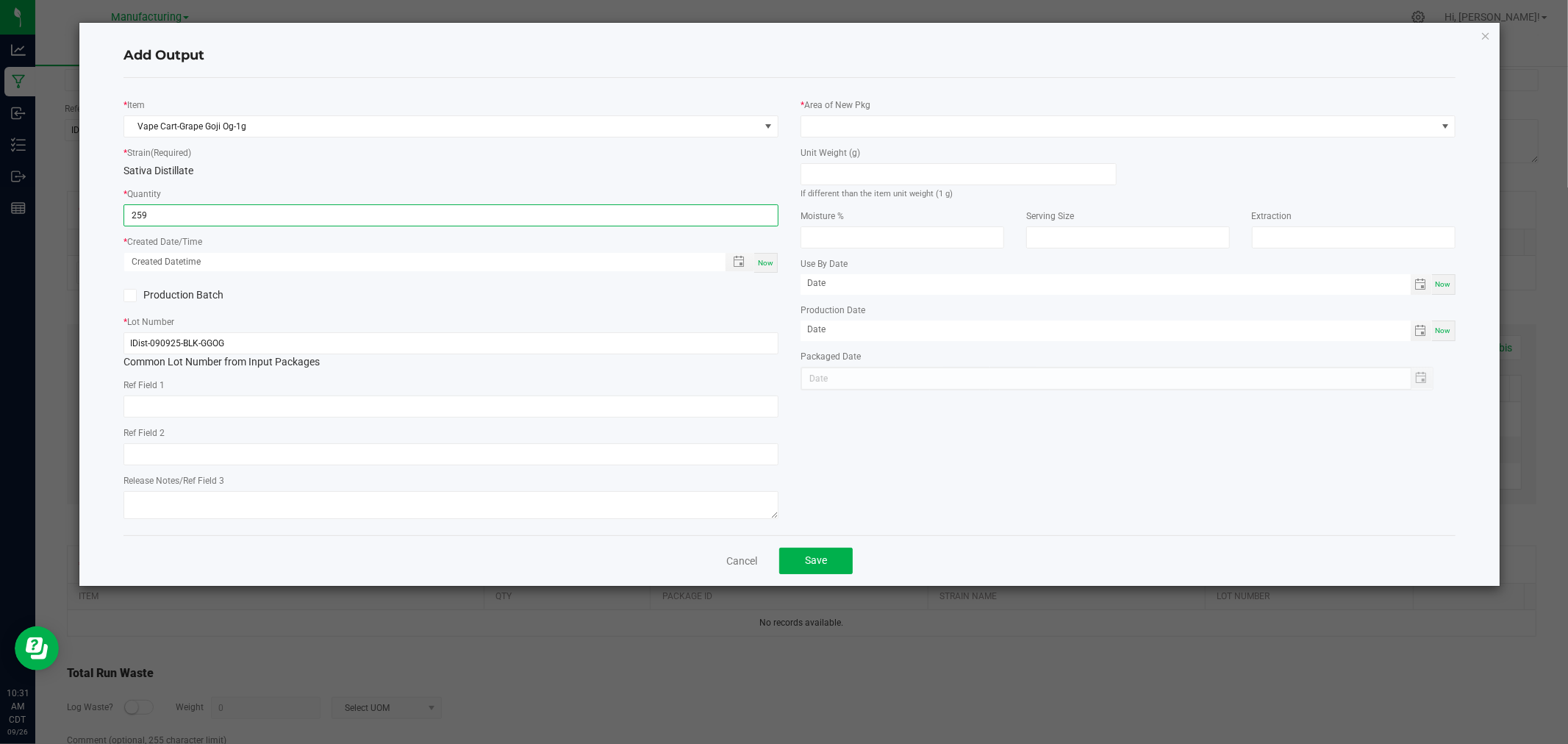
type input "259 ea"
click at [323, 187] on div "* Quantity 259 ea" at bounding box center [450, 206] width 655 height 40
click at [771, 270] on div "Now" at bounding box center [766, 263] width 24 height 20
type input "[DATE] 10:31 AM"
type input "[DATE]"
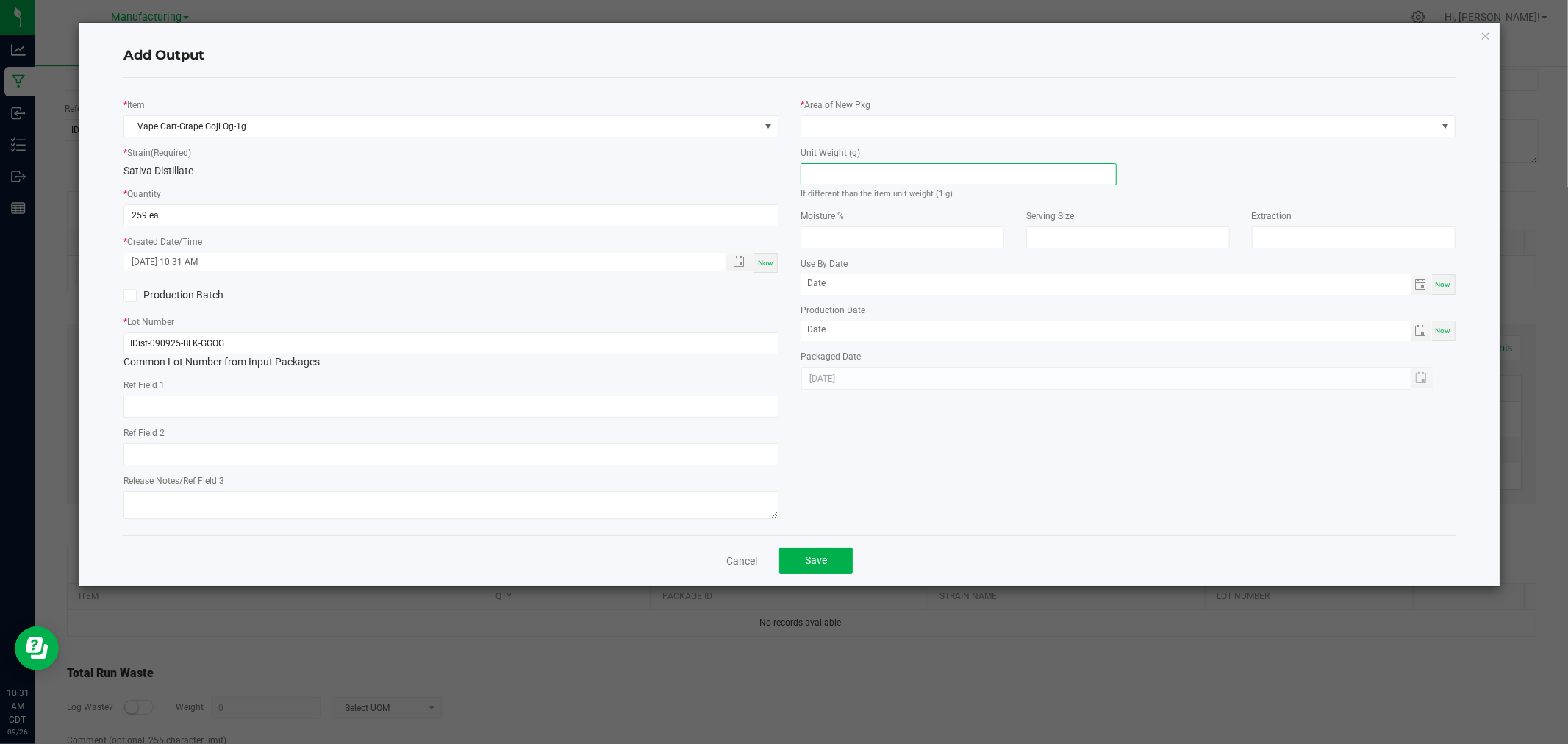
click at [864, 185] on input at bounding box center [958, 174] width 315 height 20
type input "1"
click at [852, 127] on span at bounding box center [1118, 126] width 635 height 20
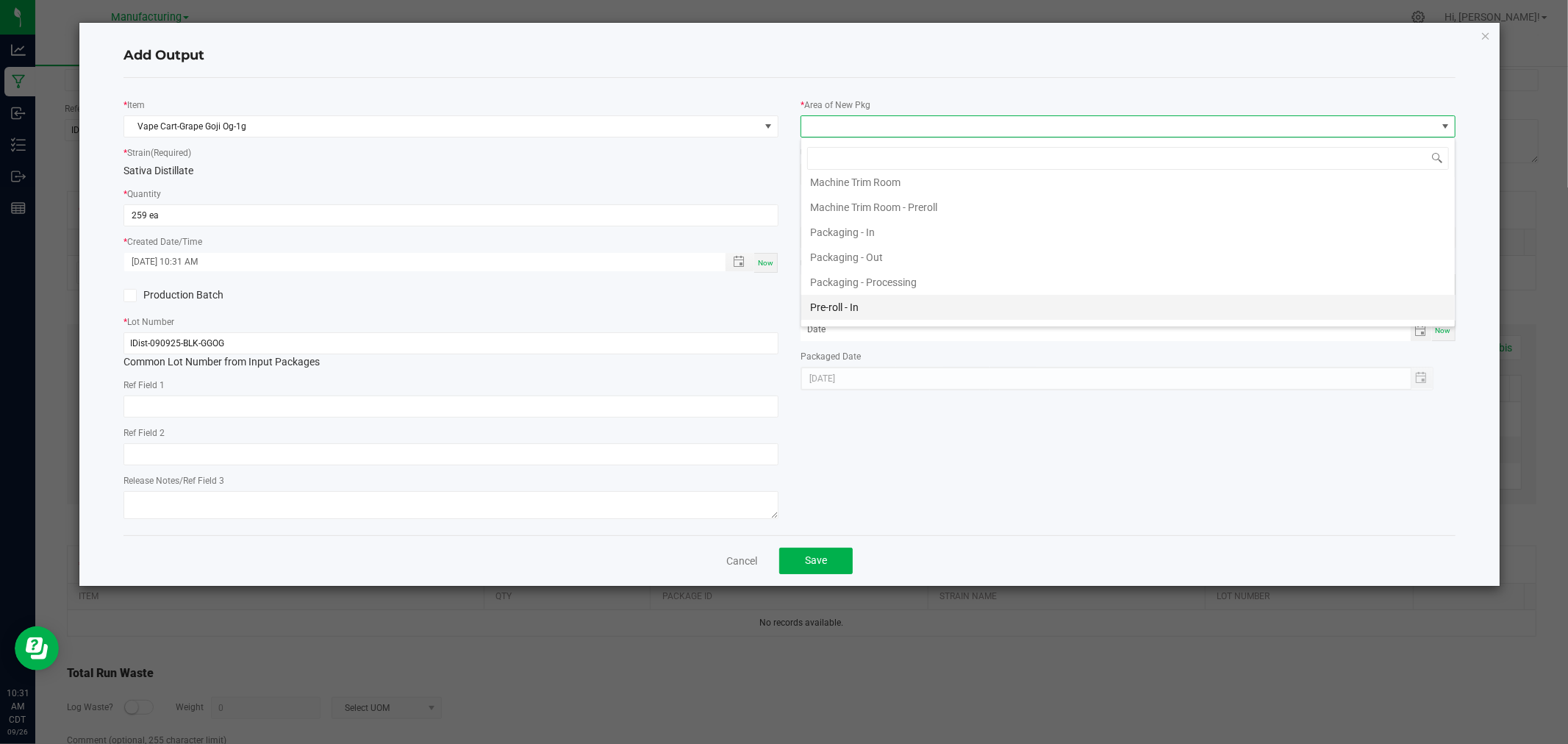
scroll to position [408, 0]
click at [897, 287] on li "Packaging - Processing" at bounding box center [1127, 281] width 653 height 25
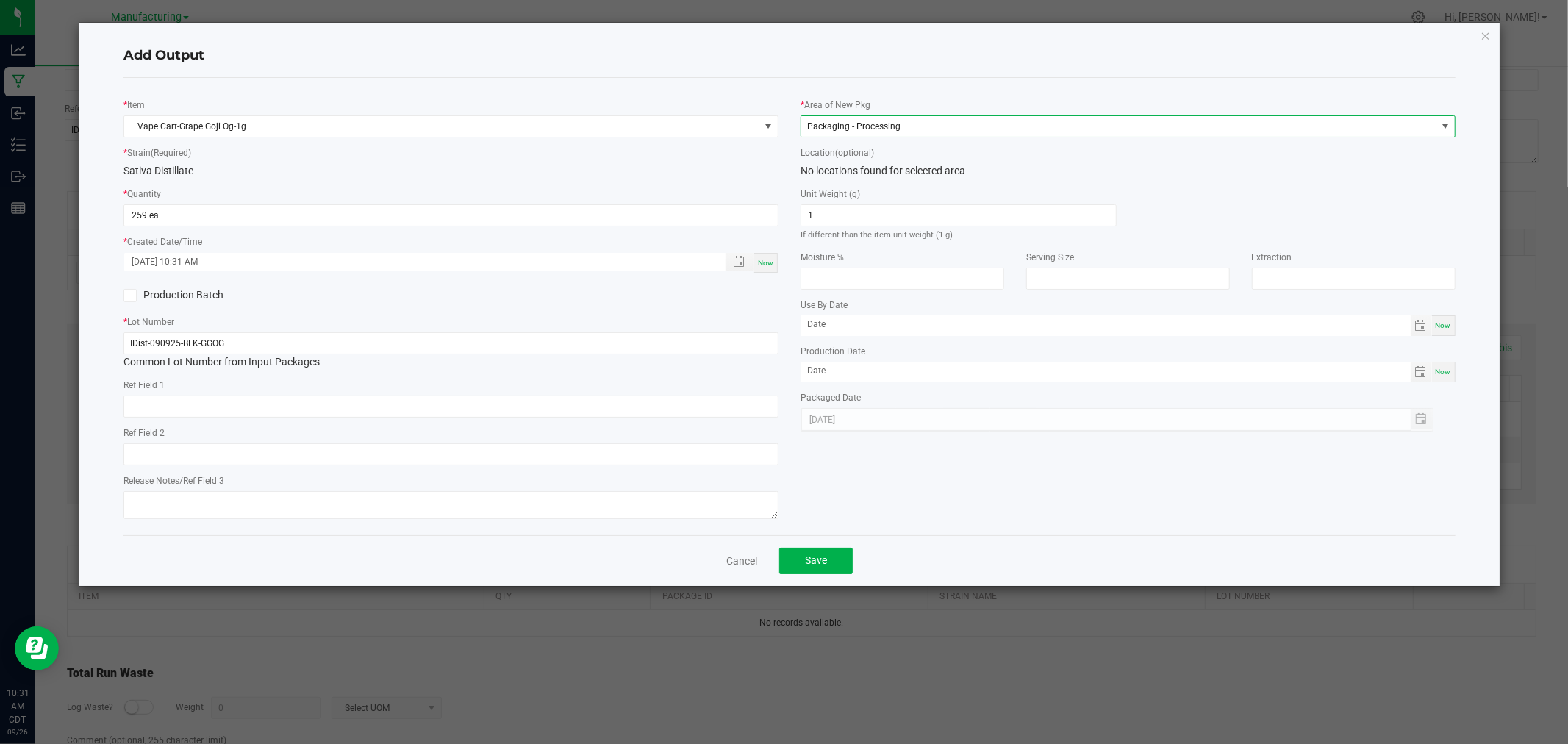
click at [773, 256] on div "Now" at bounding box center [766, 263] width 24 height 20
click at [828, 550] on button "Save" at bounding box center [816, 560] width 73 height 27
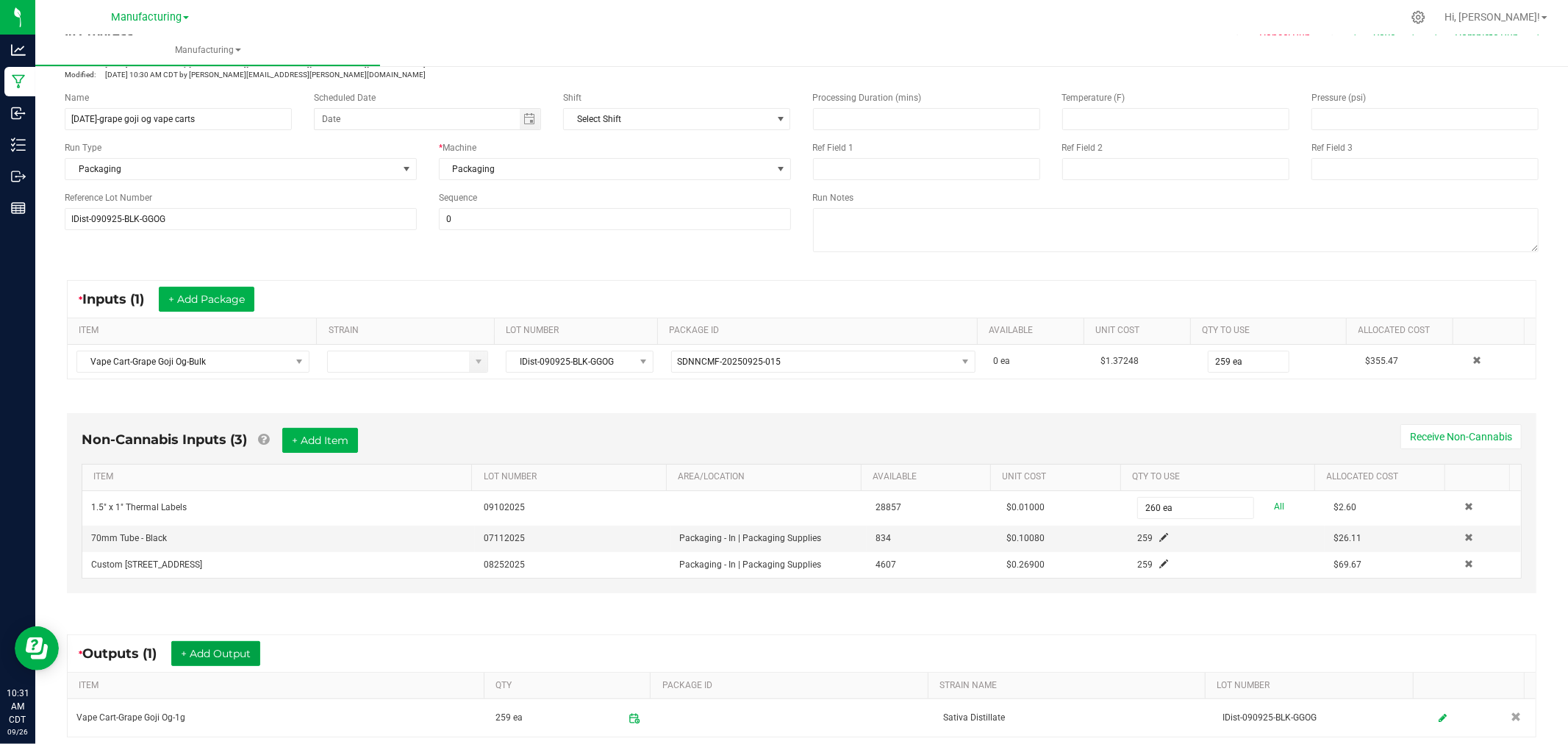
scroll to position [0, 0]
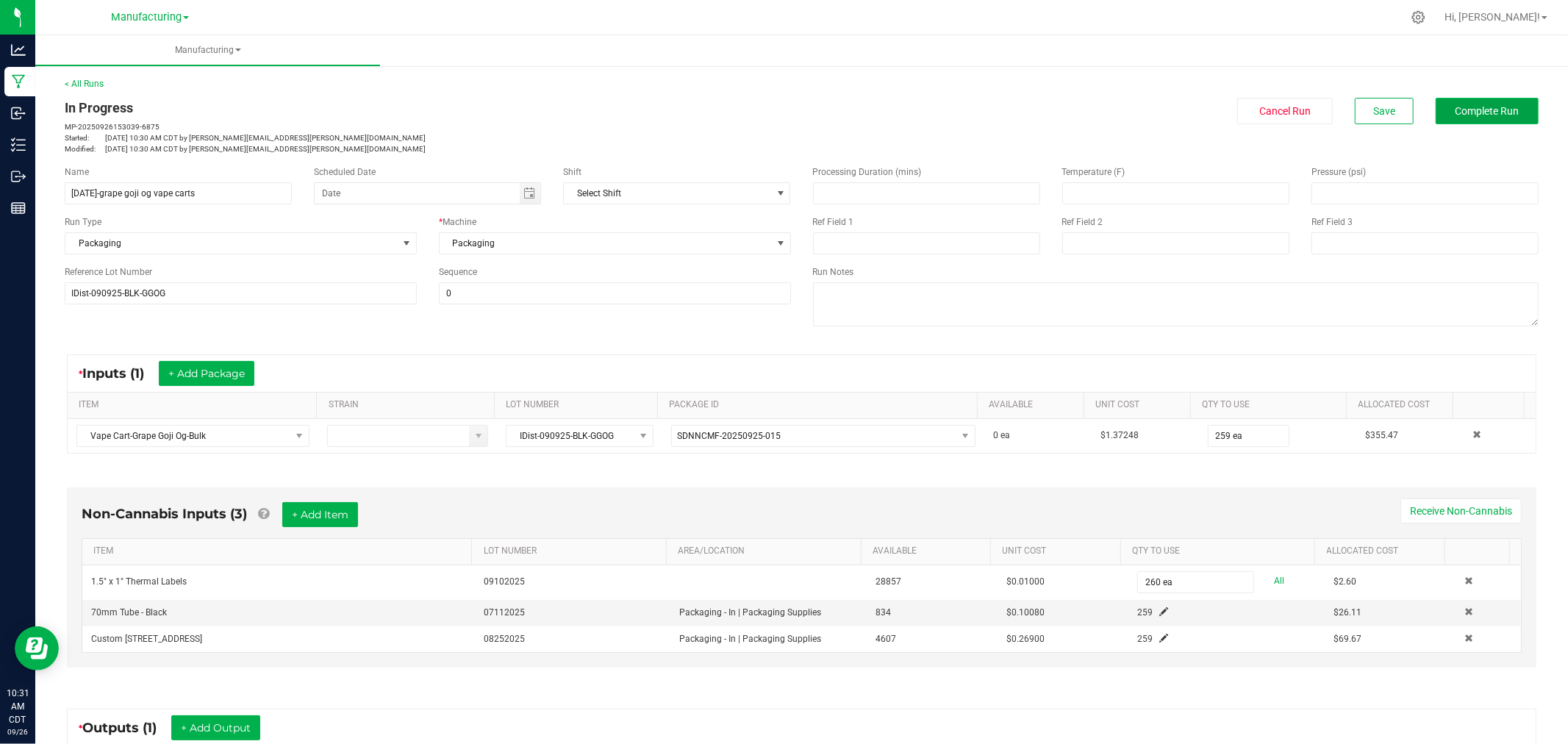
click at [1466, 100] on button "Complete Run" at bounding box center [1487, 110] width 103 height 27
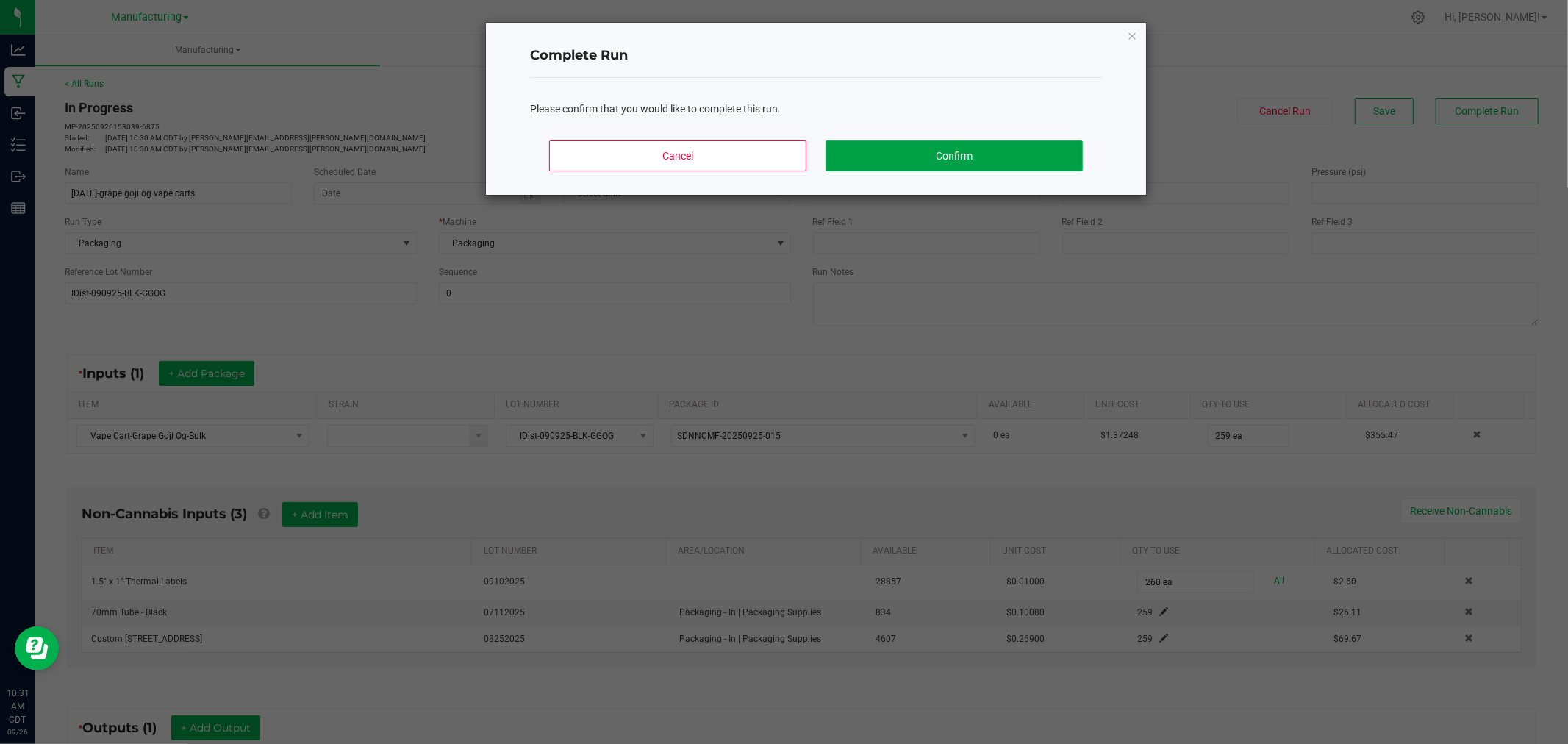
click at [1012, 163] on button "Confirm" at bounding box center [954, 156] width 257 height 31
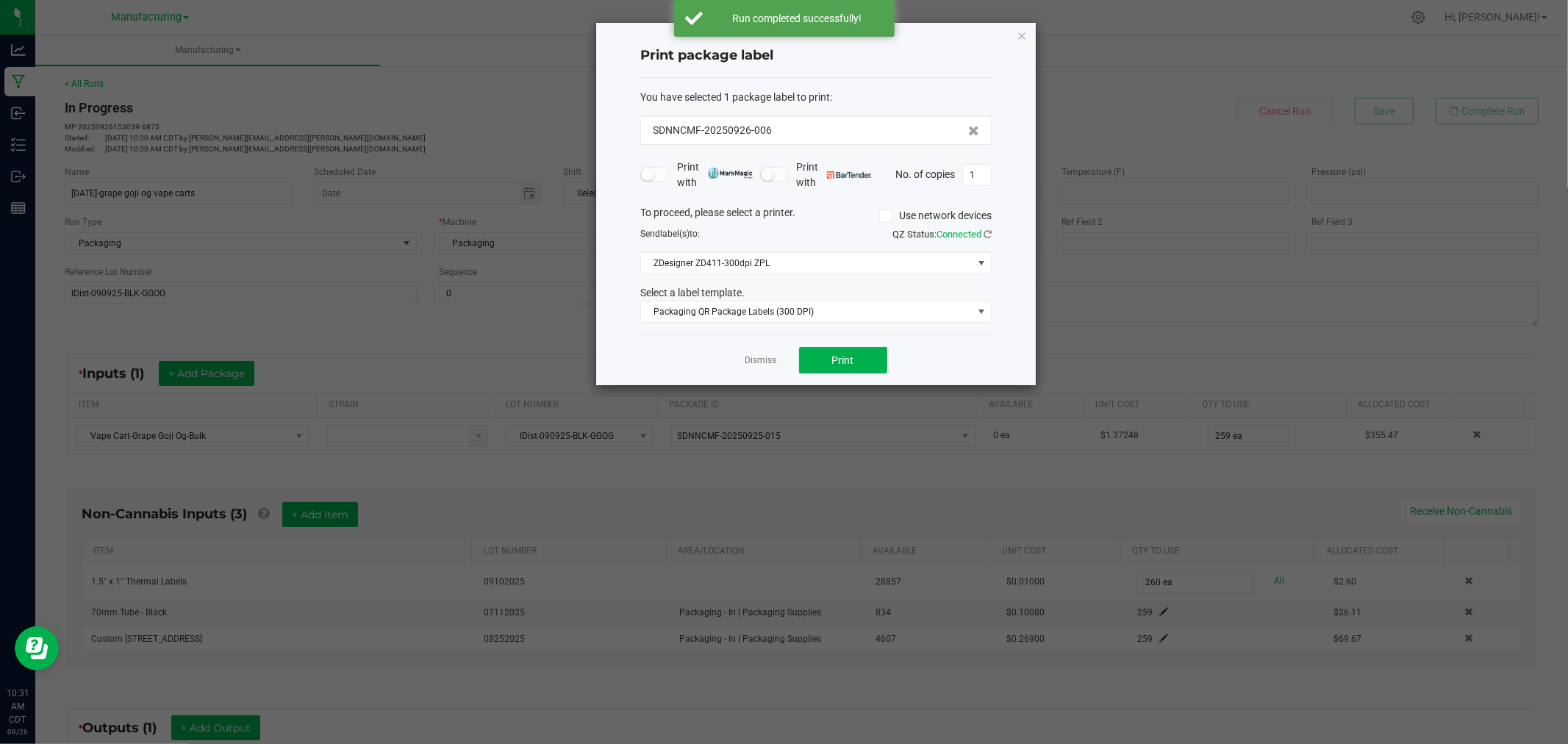
click at [998, 182] on div "Print package label You have selected 1 package label to print : SDNNCMF-202509…" at bounding box center [816, 204] width 440 height 363
click at [987, 175] on input "1" at bounding box center [976, 175] width 28 height 20
type input "260"
click at [840, 367] on button "Print" at bounding box center [843, 360] width 88 height 27
click at [749, 359] on link "Dismiss" at bounding box center [761, 361] width 31 height 13
